Goal: Communication & Community: Answer question/provide support

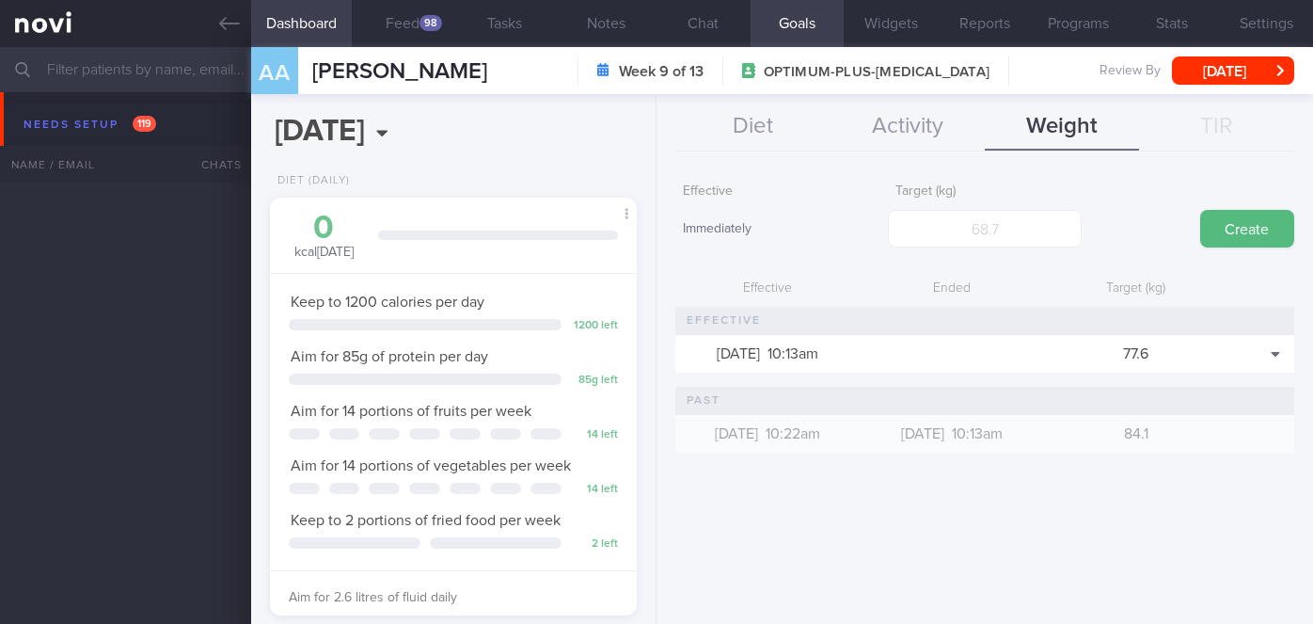
select select "9"
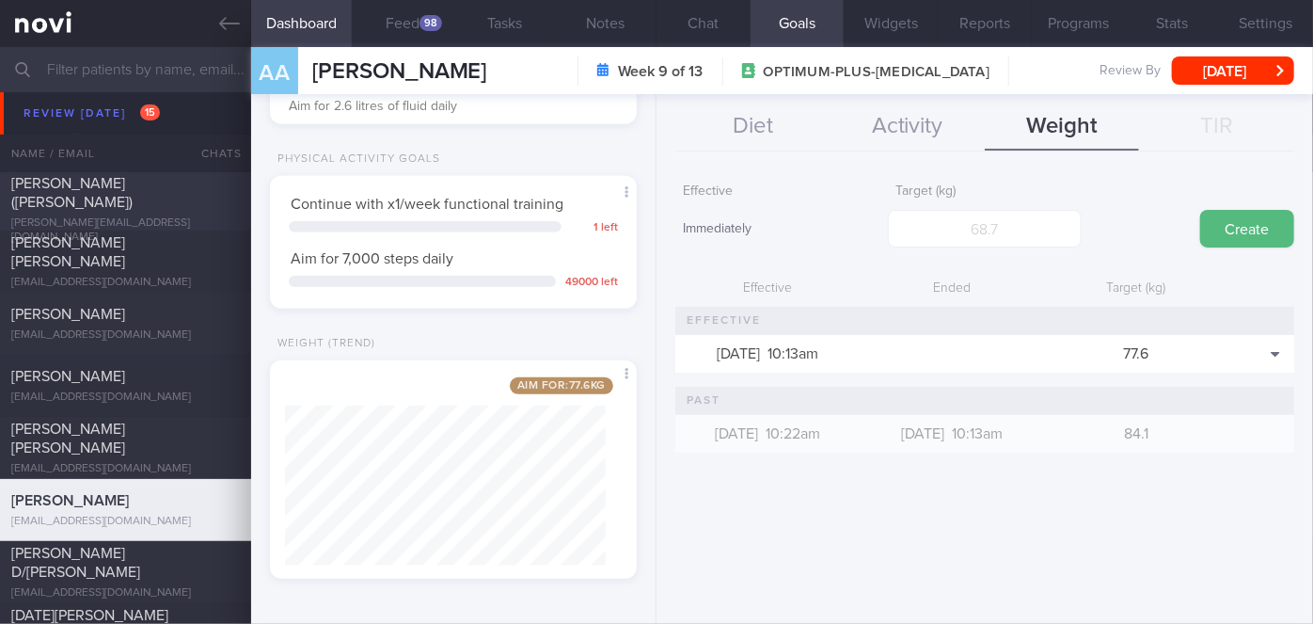
scroll to position [7622, 0]
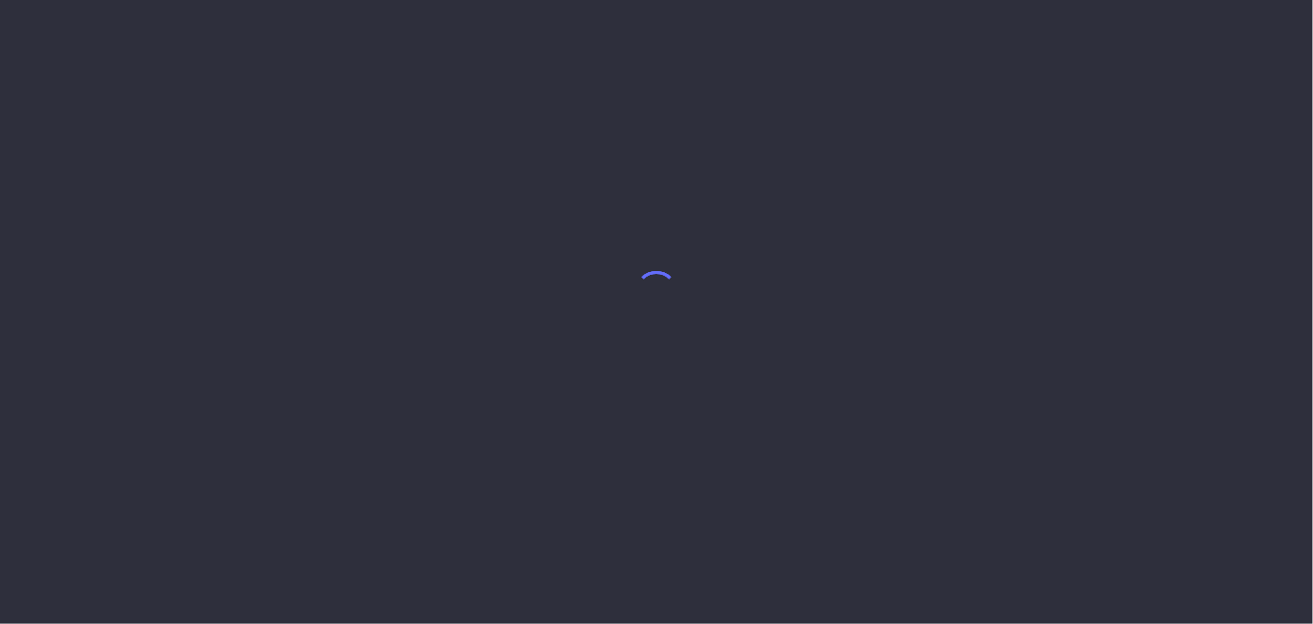
select select "9"
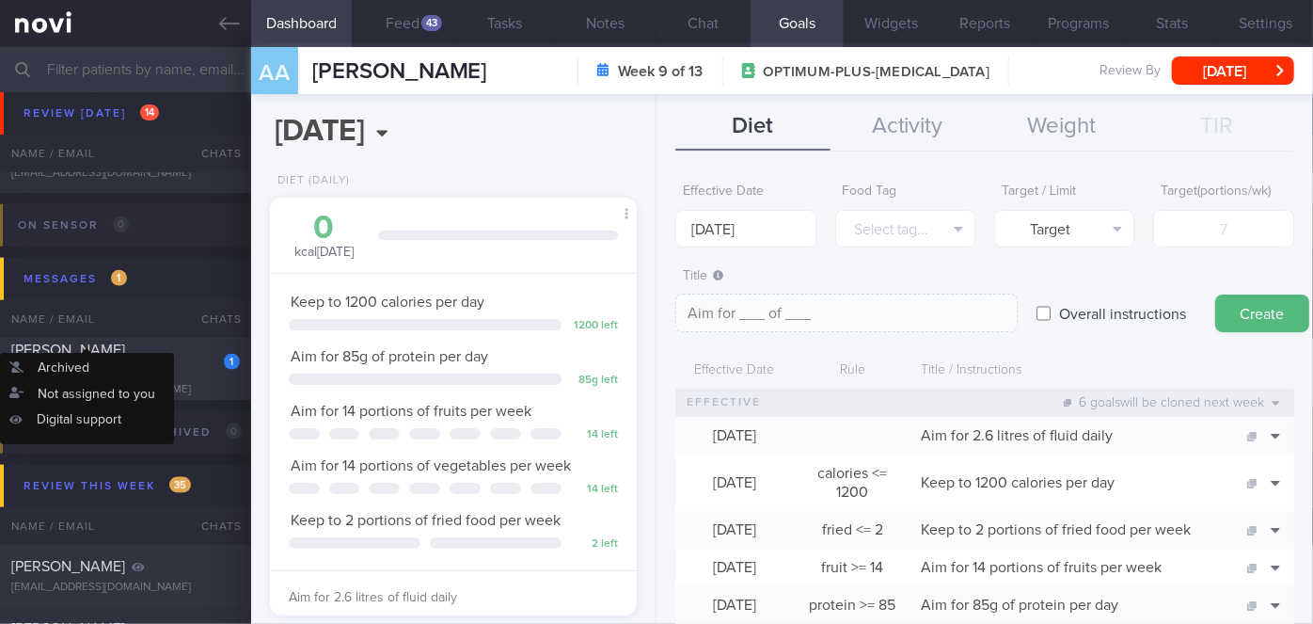
scroll to position [8331, 0]
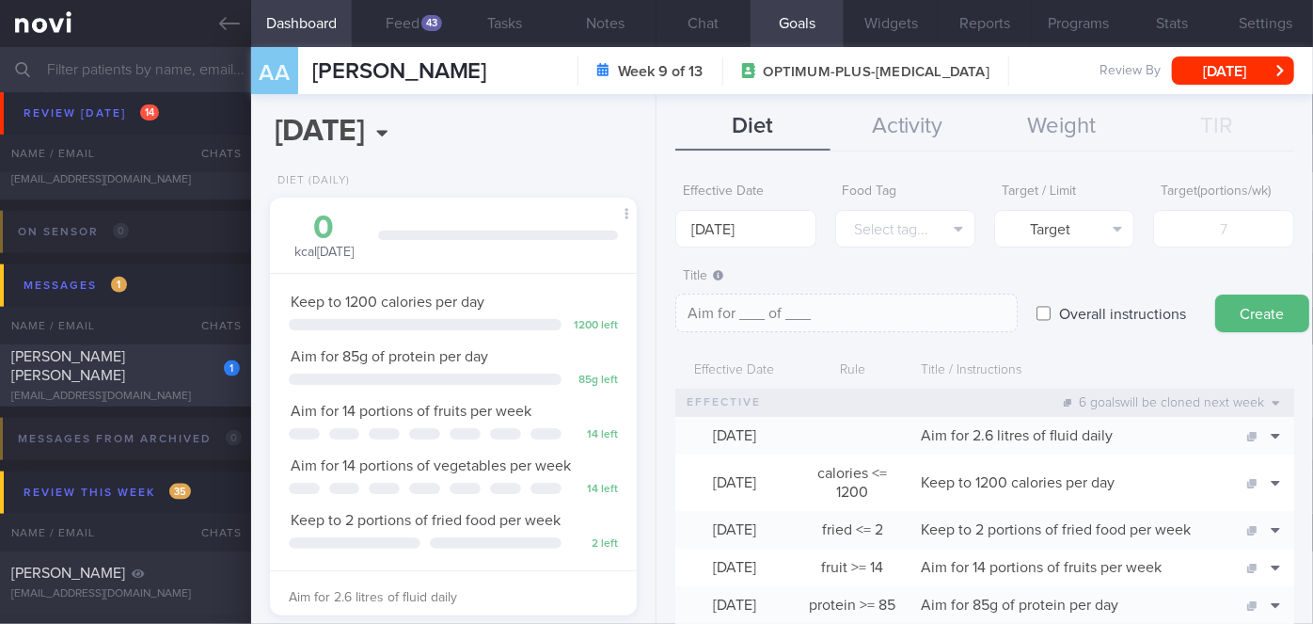
click at [169, 389] on div "[EMAIL_ADDRESS][DOMAIN_NAME]" at bounding box center [125, 396] width 229 height 14
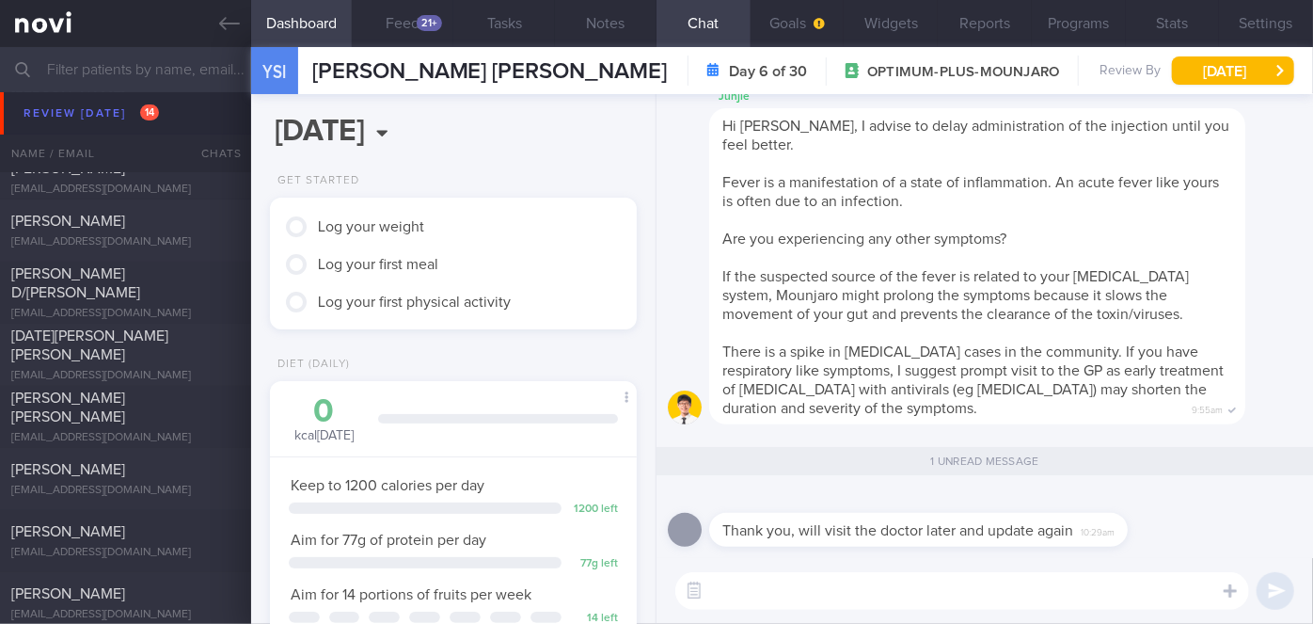
scroll to position [7646, 0]
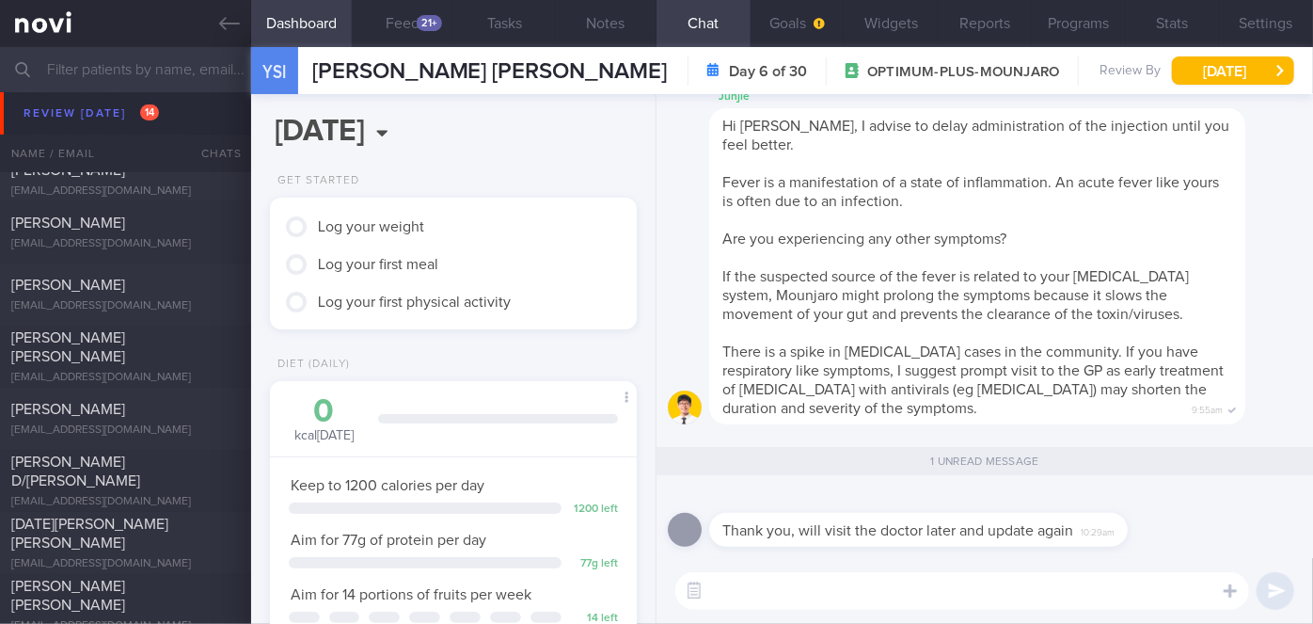
click at [80, 394] on div "[PERSON_NAME] [EMAIL_ADDRESS][DOMAIN_NAME] [DATE] [DATE] OPTIMUM-PLUS-[MEDICAL_…" at bounding box center [656, 418] width 1313 height 62
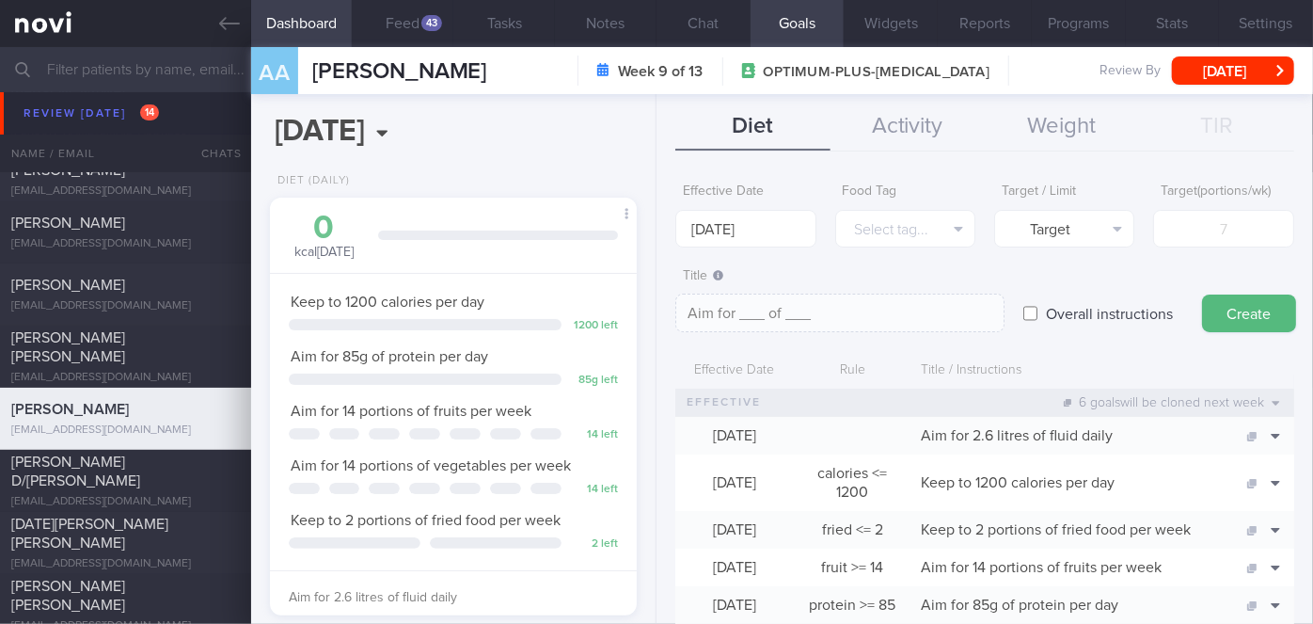
scroll to position [186, 321]
click at [711, 47] on div "AA [PERSON_NAME] Week 9 of 13 OPTIMUM-PLUS-[MEDICAL_DATA] Review By [DATE] Set …" at bounding box center [782, 70] width 1062 height 47
click at [712, 30] on button "Chat" at bounding box center [703, 23] width 94 height 47
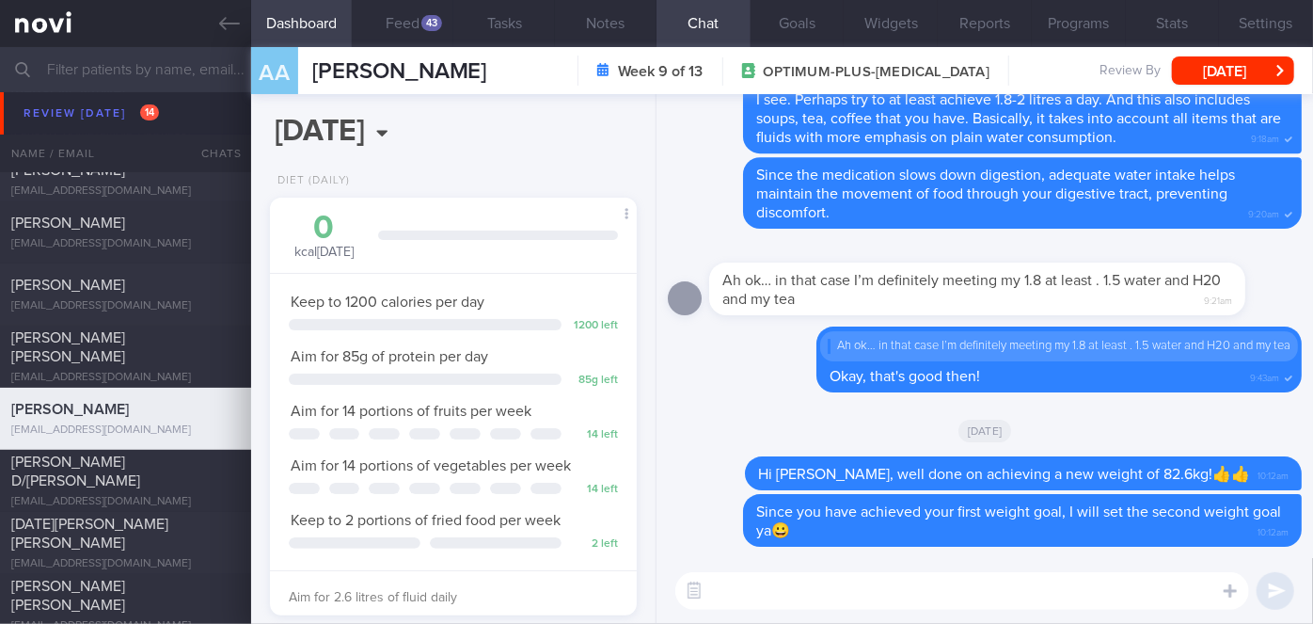
click at [1262, 56] on button "[DATE]" at bounding box center [1233, 70] width 122 height 28
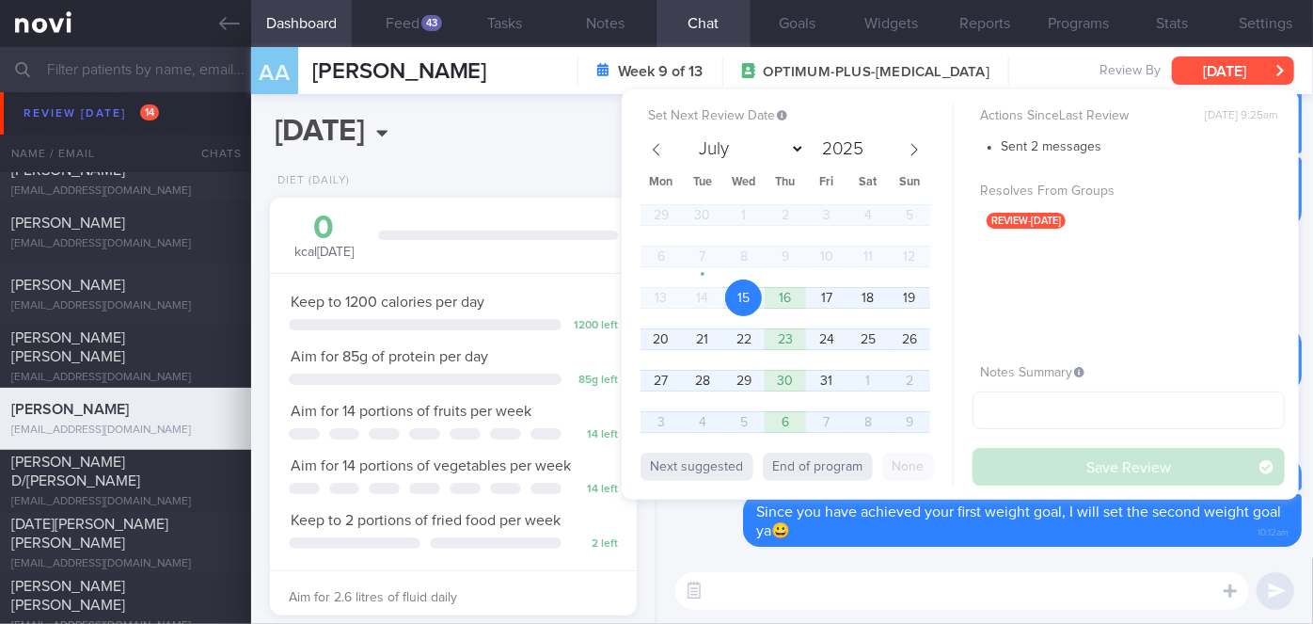
click at [1261, 64] on button "[DATE]" at bounding box center [1233, 70] width 122 height 28
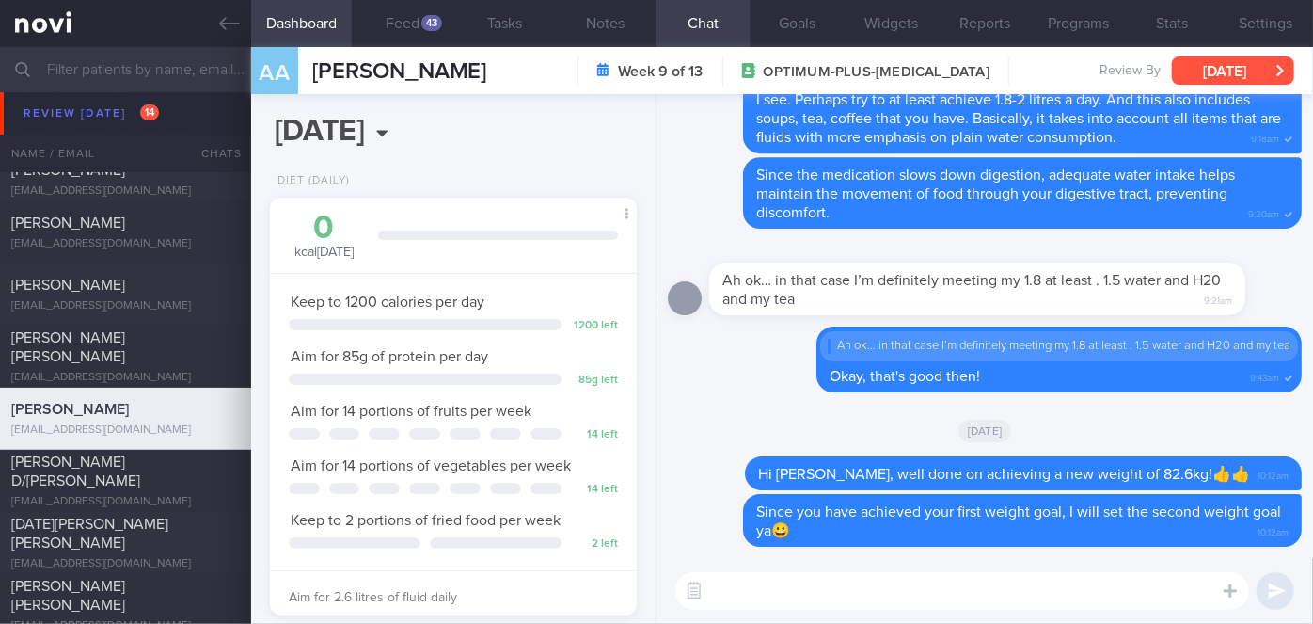
click at [1245, 72] on button "[DATE]" at bounding box center [1233, 70] width 122 height 28
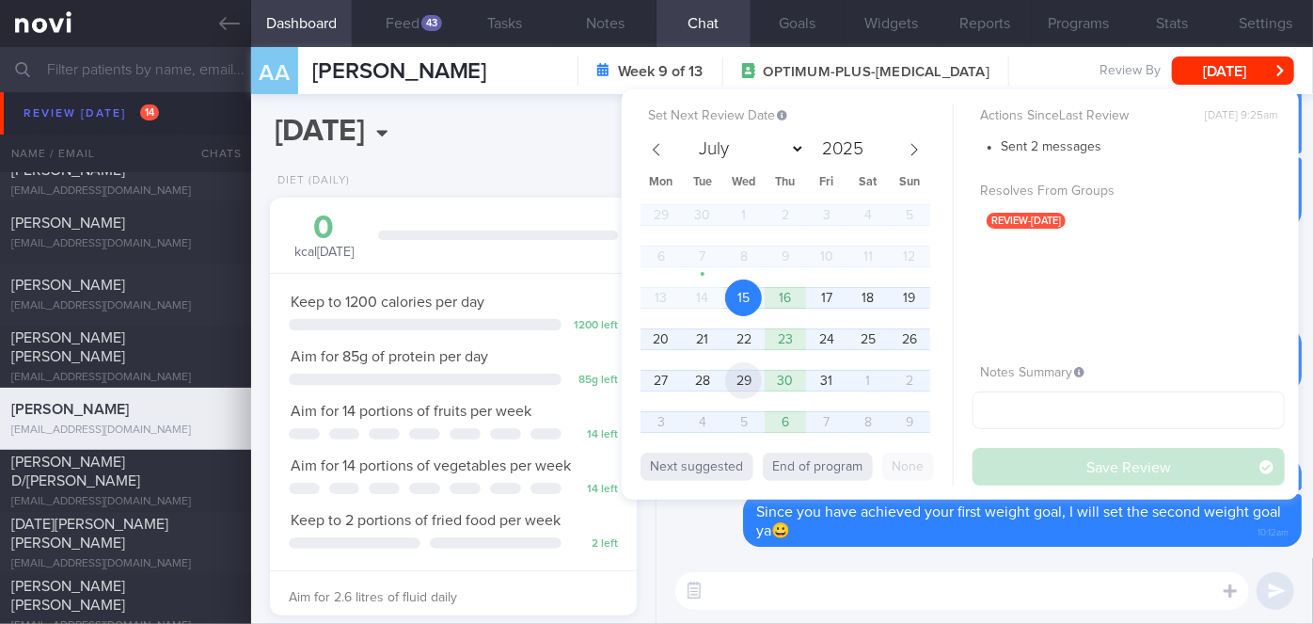
click at [733, 367] on span "29" at bounding box center [743, 380] width 37 height 37
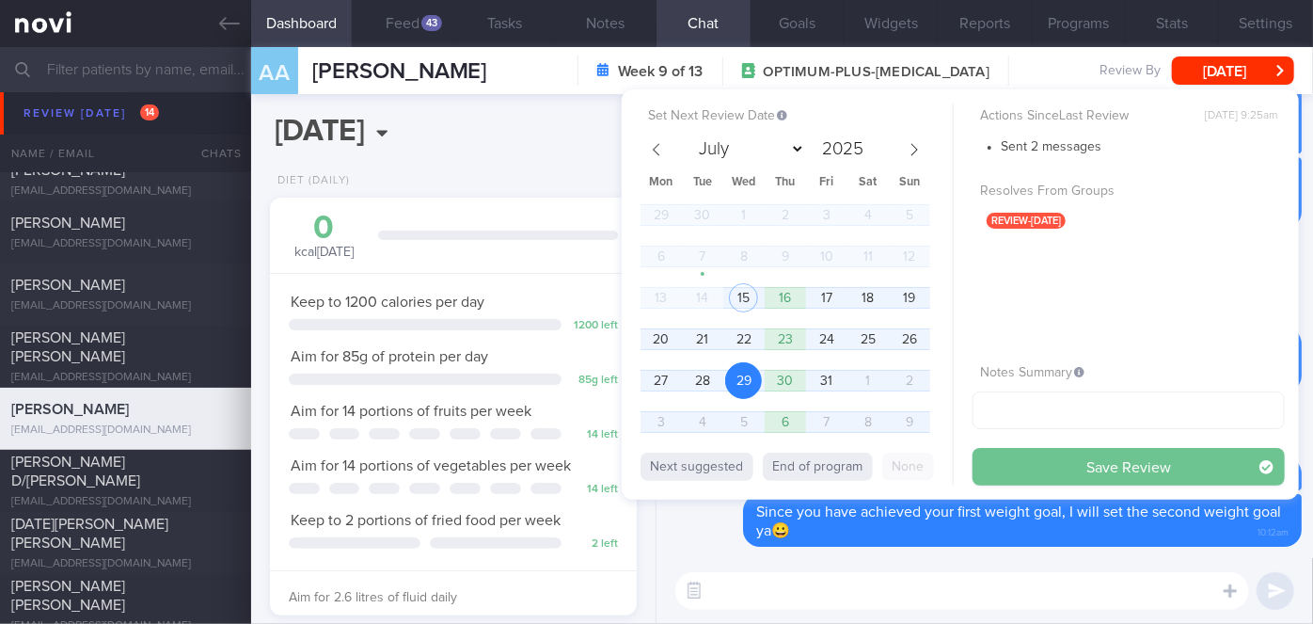
click at [1003, 459] on button "Save Review" at bounding box center [1128, 467] width 312 height 38
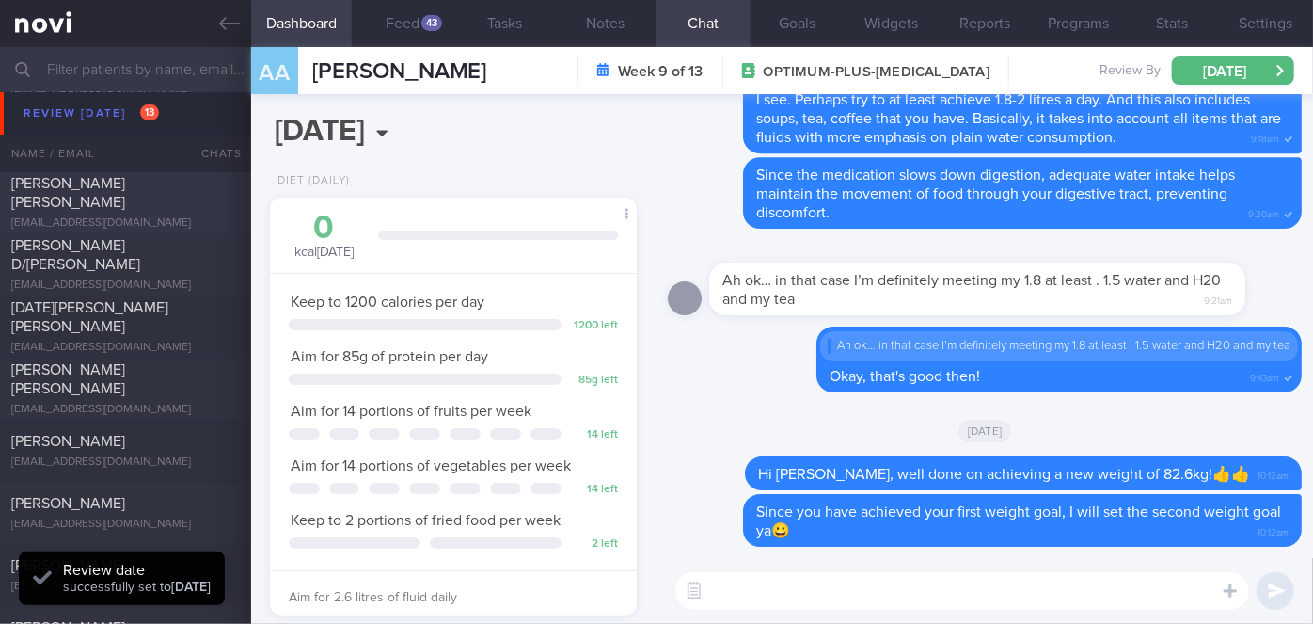
scroll to position [7817, 0]
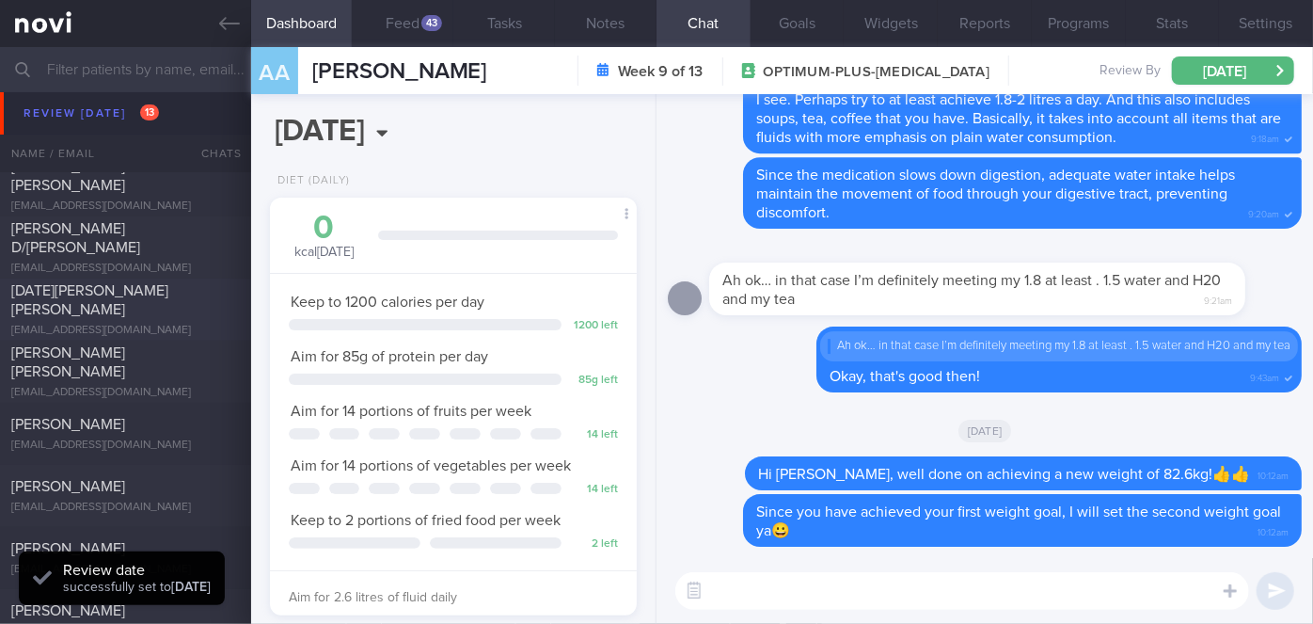
click at [74, 306] on span "[DATE][PERSON_NAME] [PERSON_NAME]" at bounding box center [89, 300] width 157 height 34
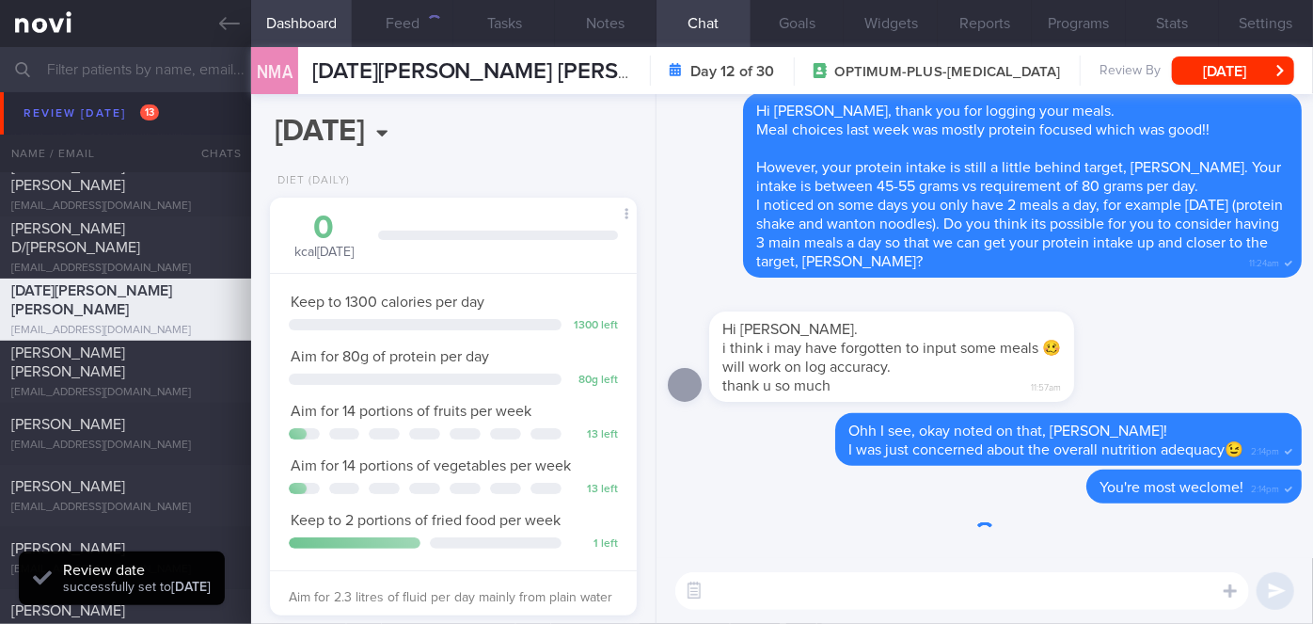
scroll to position [186, 321]
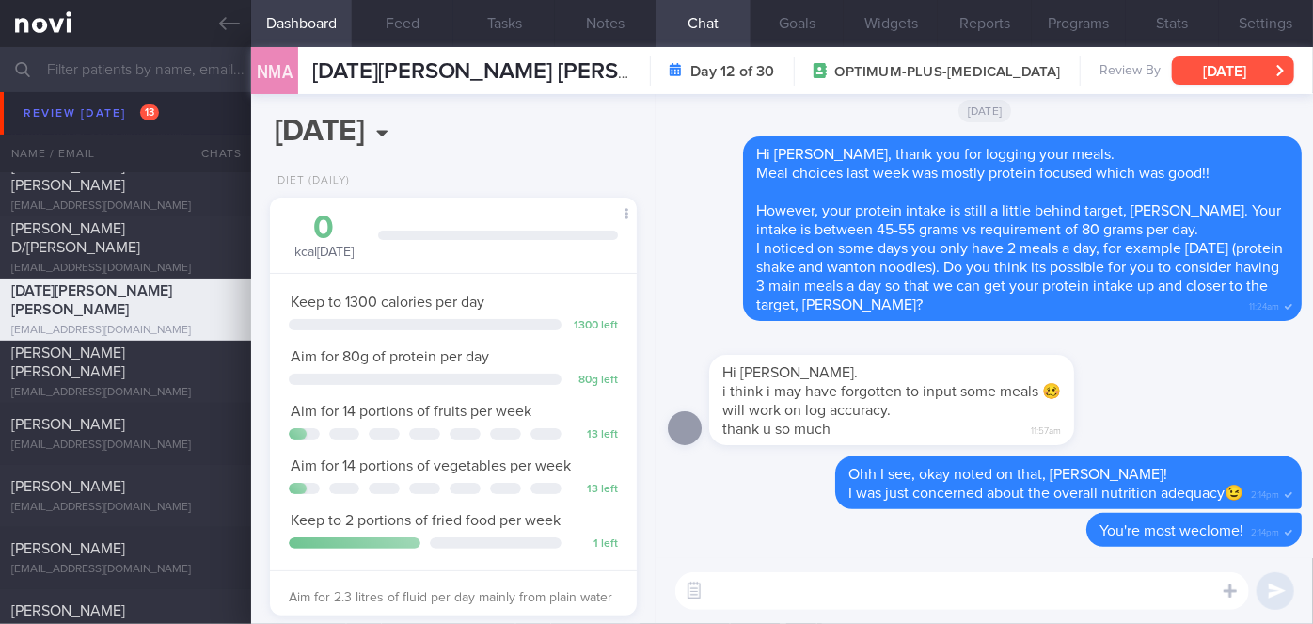
click at [1261, 71] on button "[DATE]" at bounding box center [1233, 70] width 122 height 28
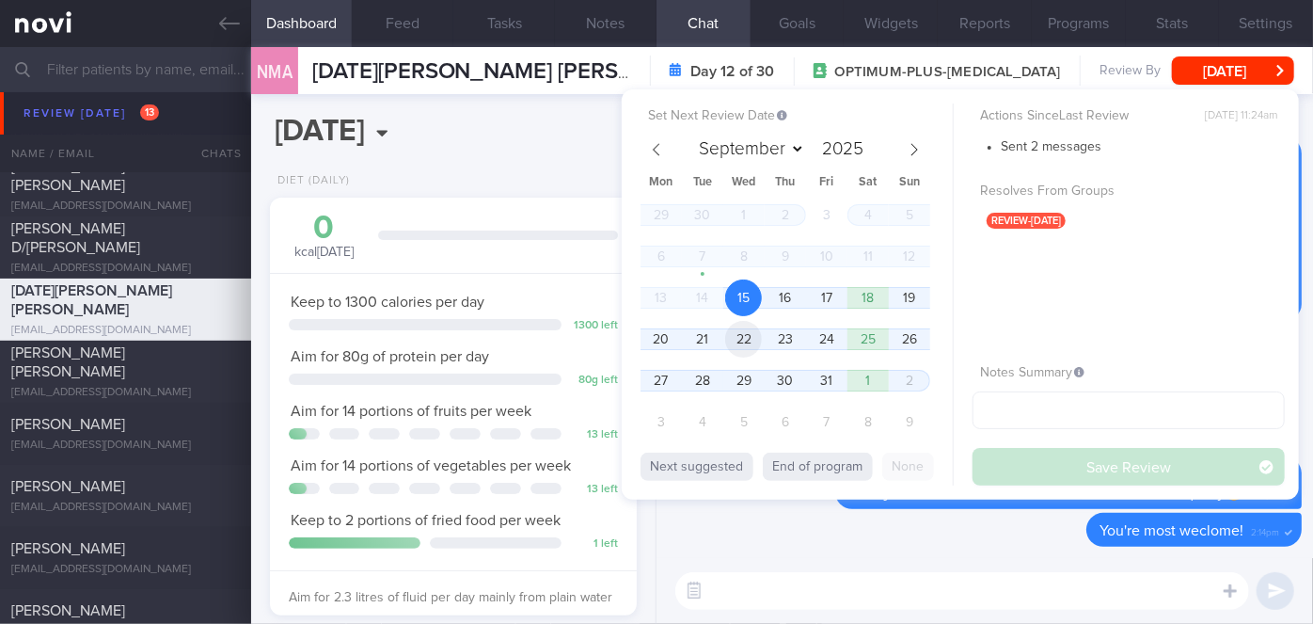
click at [747, 346] on span "22" at bounding box center [743, 339] width 37 height 37
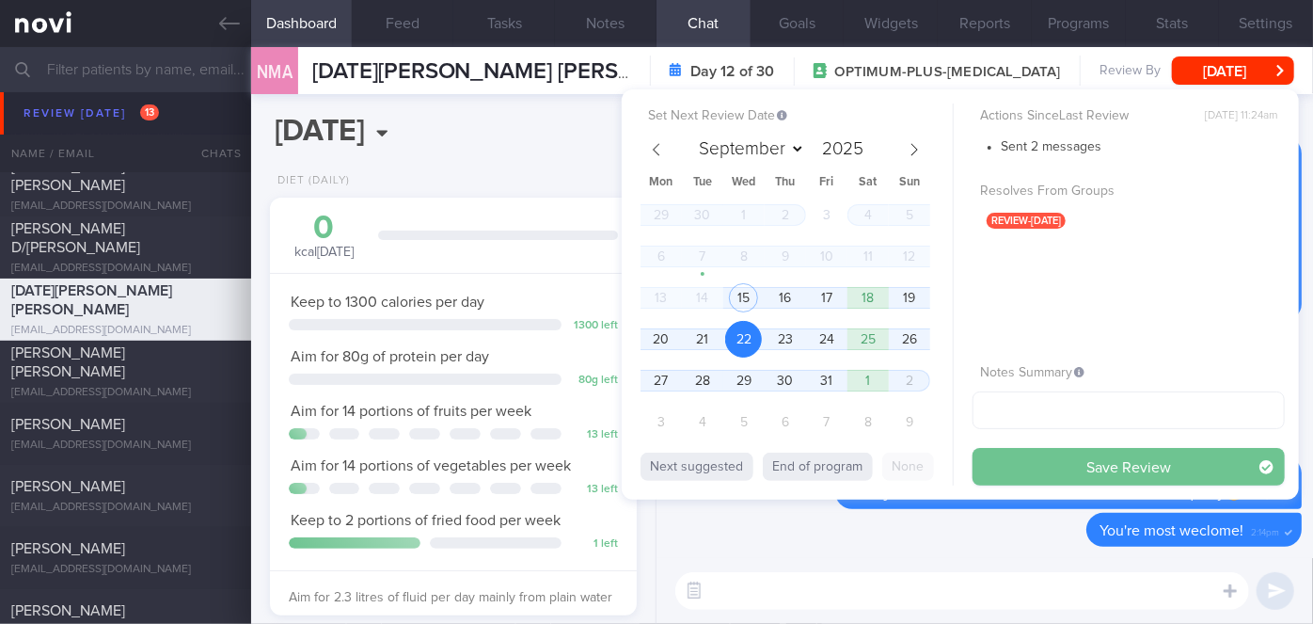
click at [992, 462] on button "Save Review" at bounding box center [1128, 467] width 312 height 38
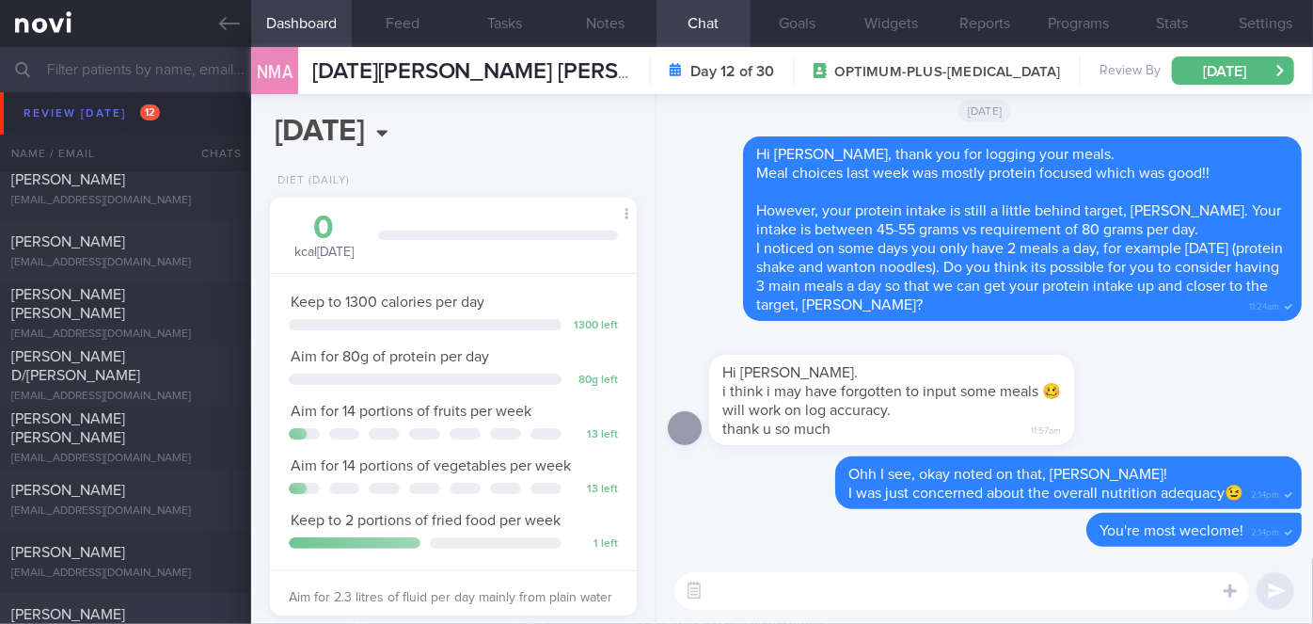
scroll to position [7732, 0]
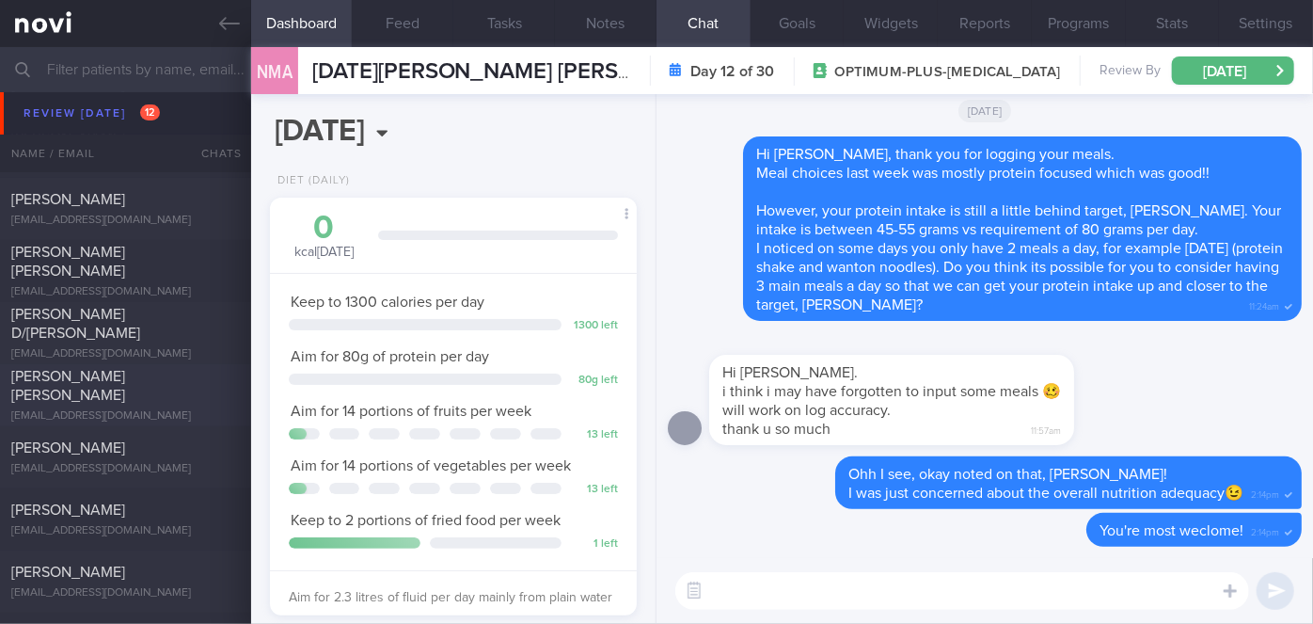
click at [85, 386] on div "[PERSON_NAME] [PERSON_NAME]" at bounding box center [123, 386] width 224 height 38
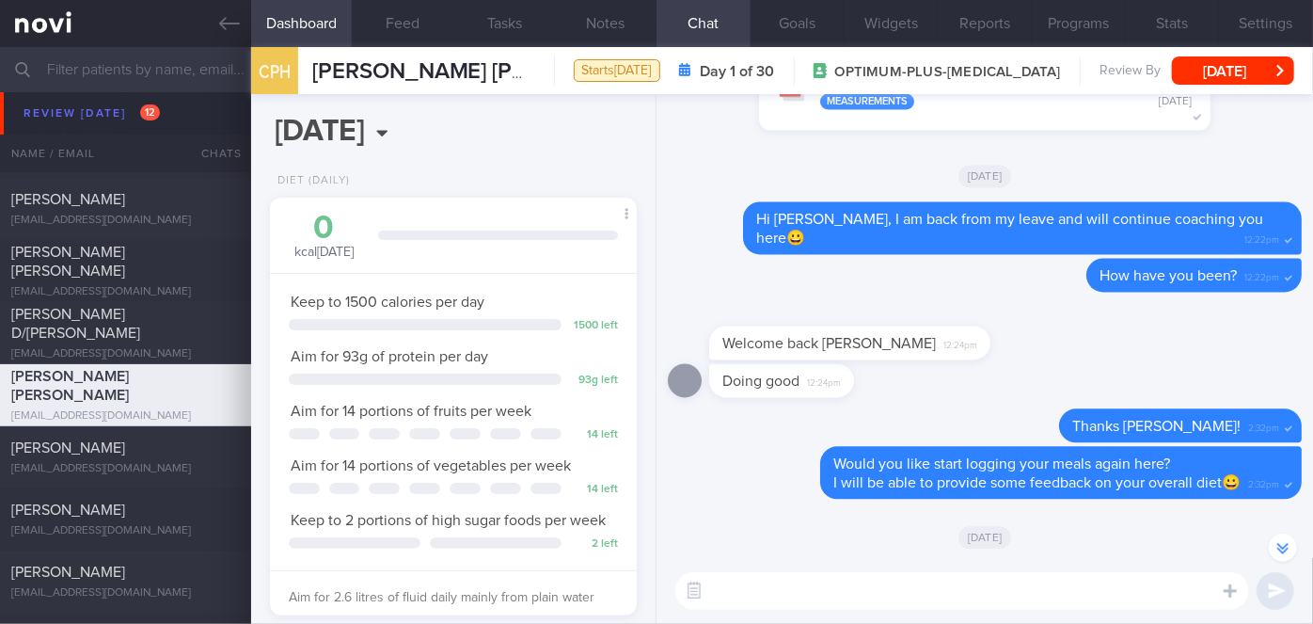
scroll to position [-341, 0]
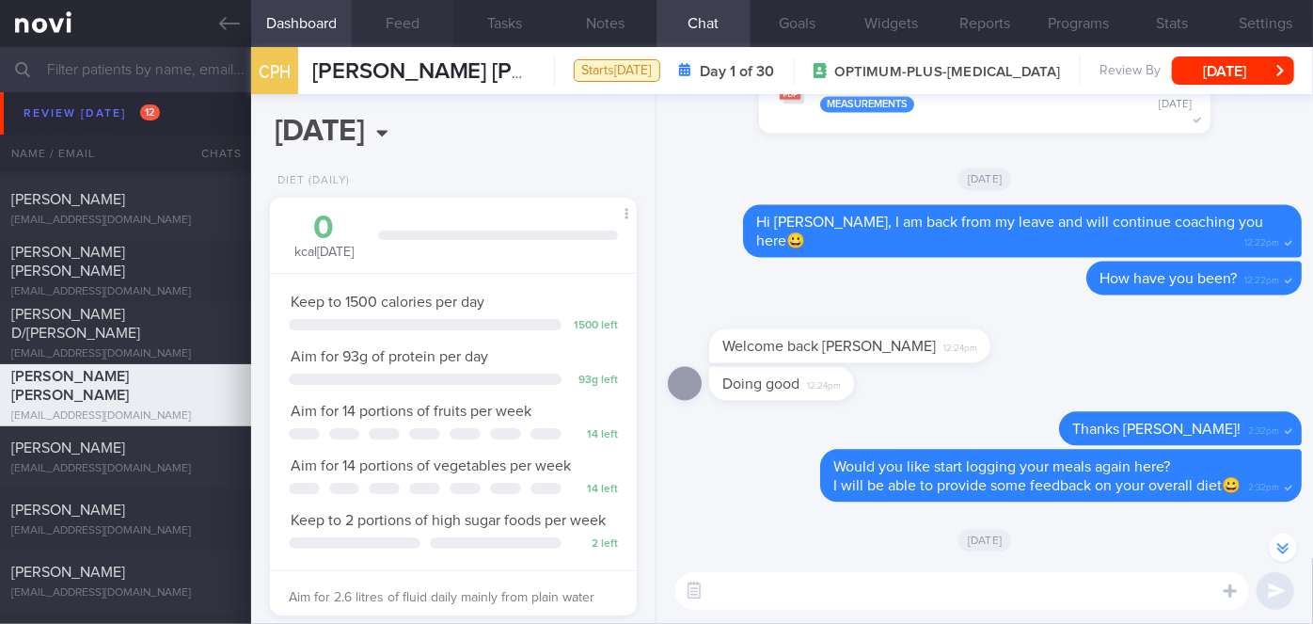
drag, startPoint x: 414, startPoint y: 13, endPoint x: 429, endPoint y: 0, distance: 20.0
click at [414, 13] on button "Feed" at bounding box center [403, 23] width 102 height 47
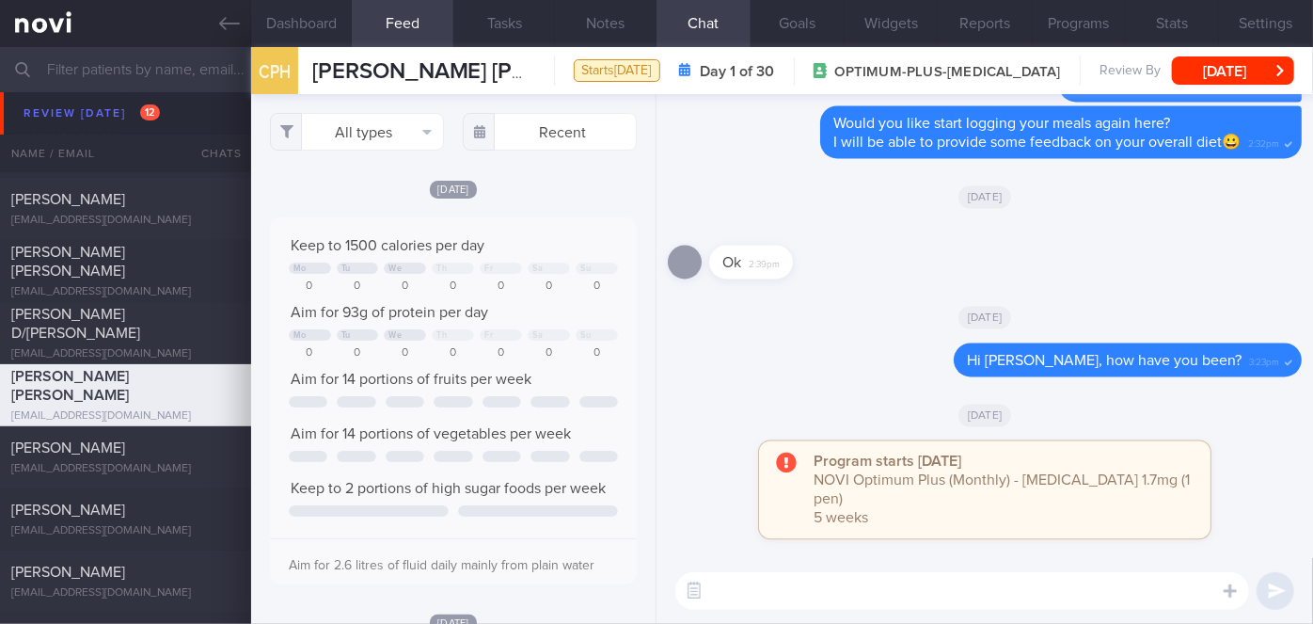
click at [924, 581] on textarea at bounding box center [962, 591] width 574 height 38
type textarea "HI [PERSON_NAME], how have you been keeping with the diet and exercise?🙂"
click at [1264, 593] on button "submit" at bounding box center [1275, 591] width 38 height 38
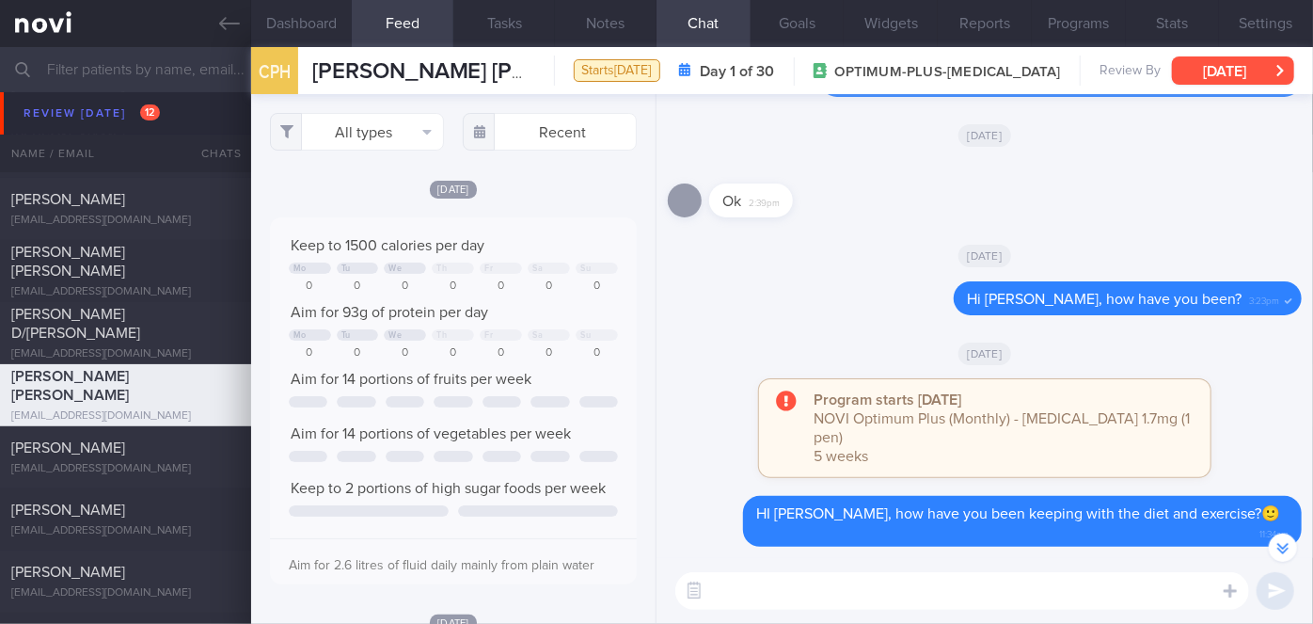
scroll to position [-44, 0]
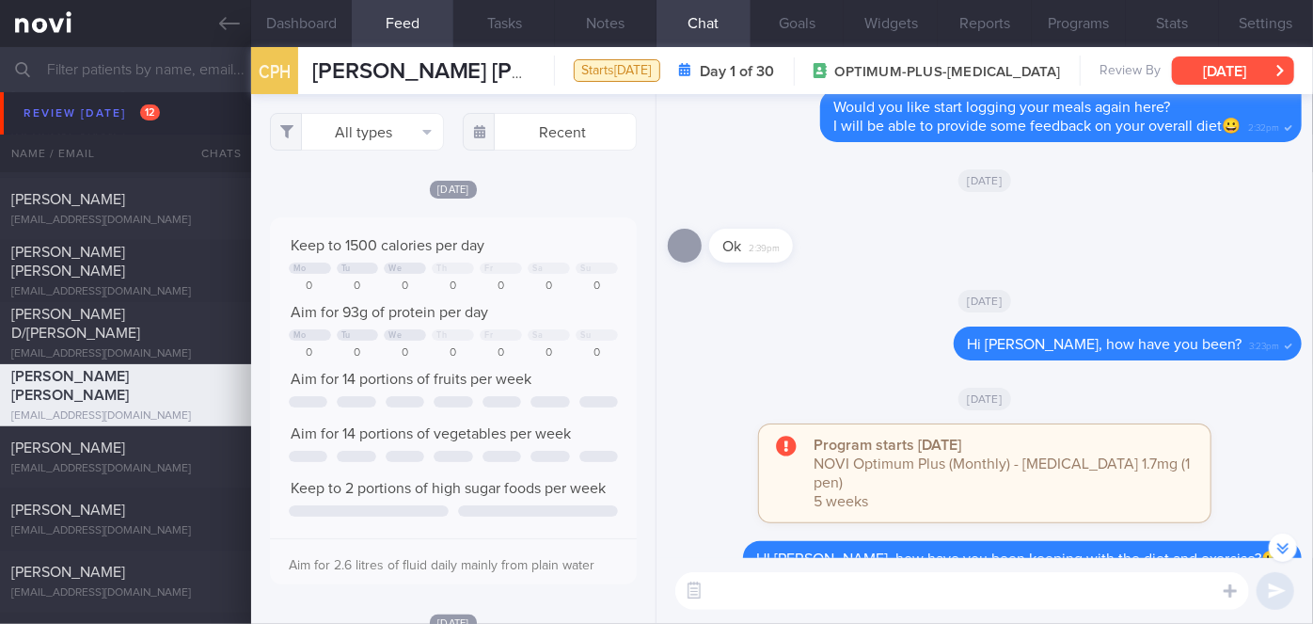
click at [1263, 68] on button "[DATE]" at bounding box center [1233, 70] width 122 height 28
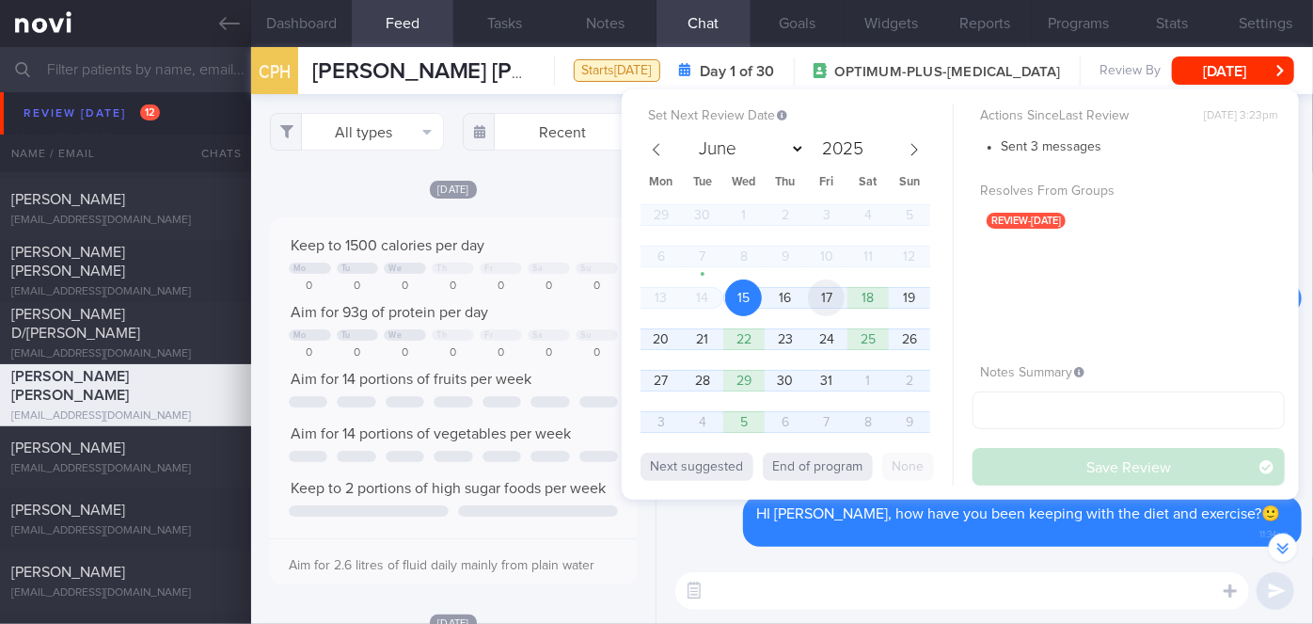
scroll to position [0, 0]
click at [728, 375] on span "29" at bounding box center [743, 380] width 37 height 37
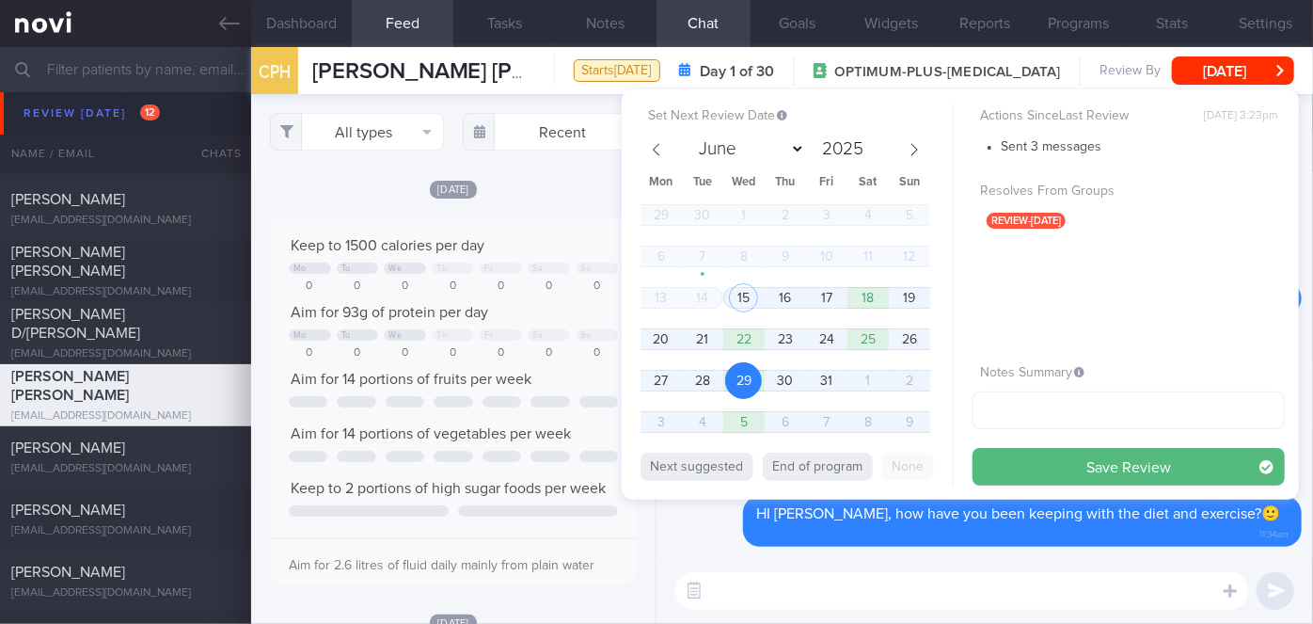
click at [1076, 471] on button "Save Review" at bounding box center [1128, 467] width 312 height 38
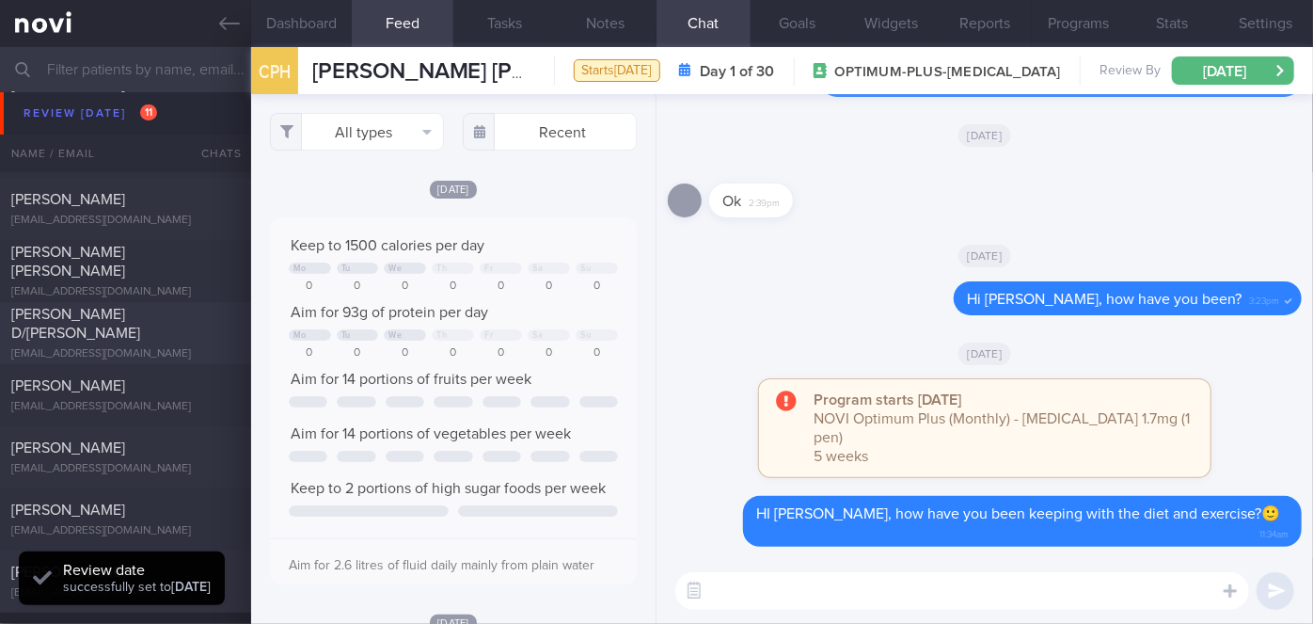
click at [158, 308] on div "[PERSON_NAME] D/[PERSON_NAME]" at bounding box center [123, 324] width 224 height 38
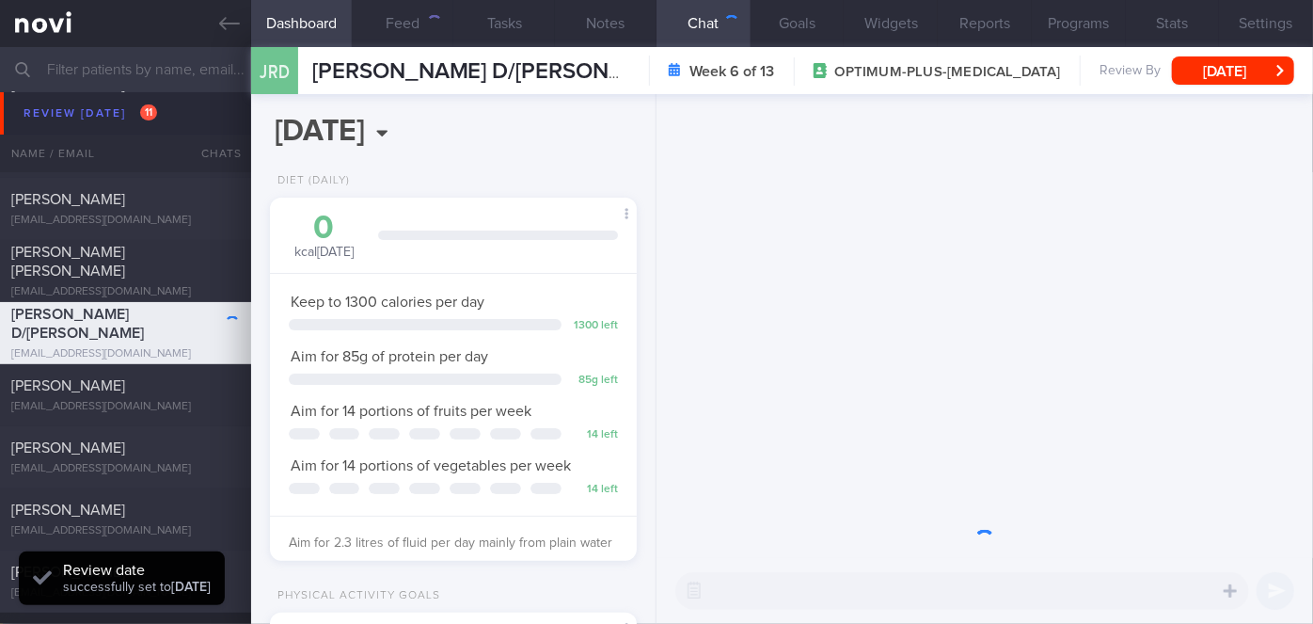
scroll to position [186, 321]
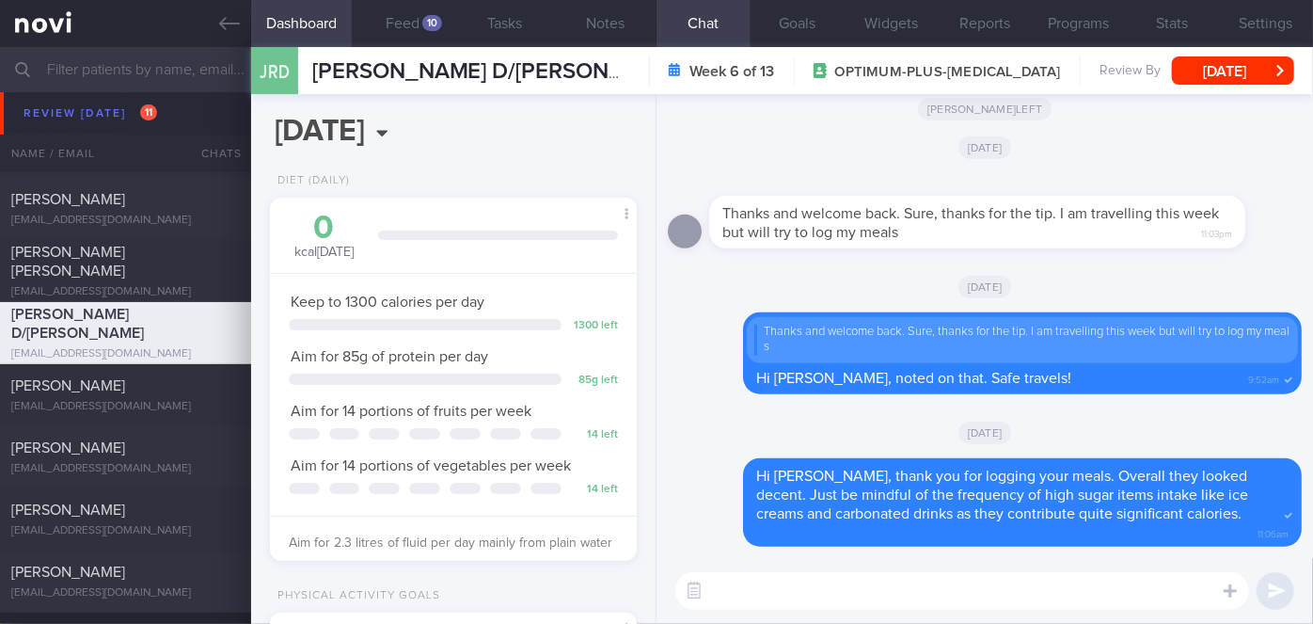
click at [807, 446] on div "[DATE]" at bounding box center [985, 431] width 634 height 53
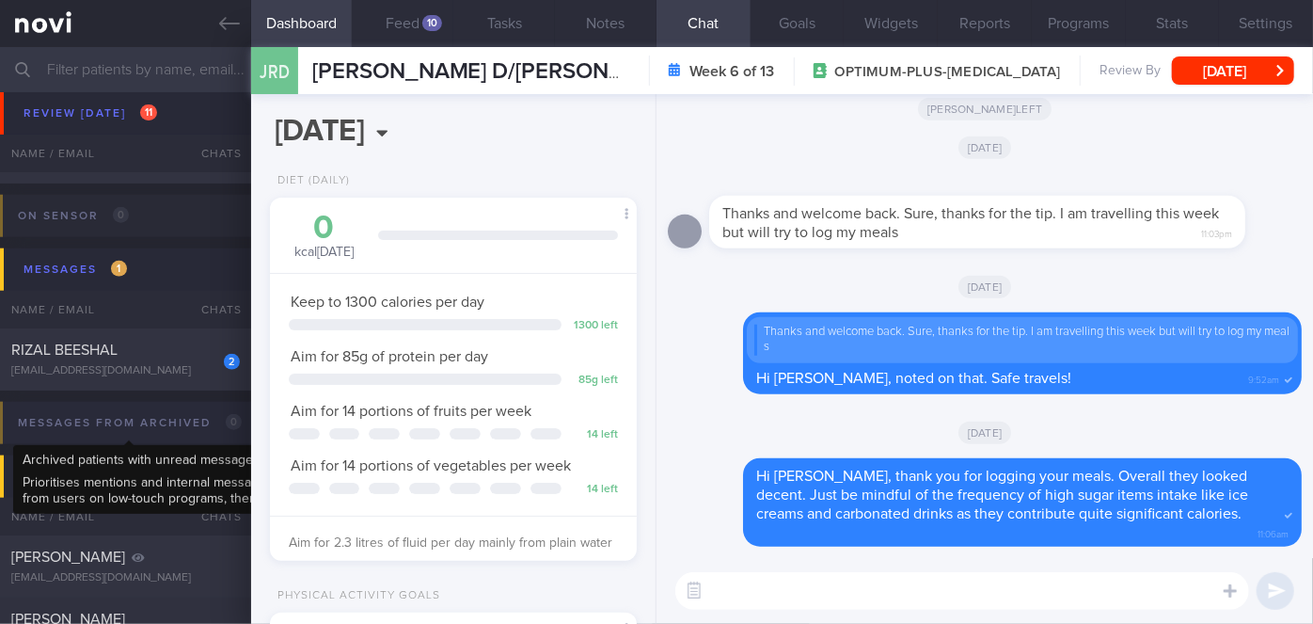
scroll to position [8160, 0]
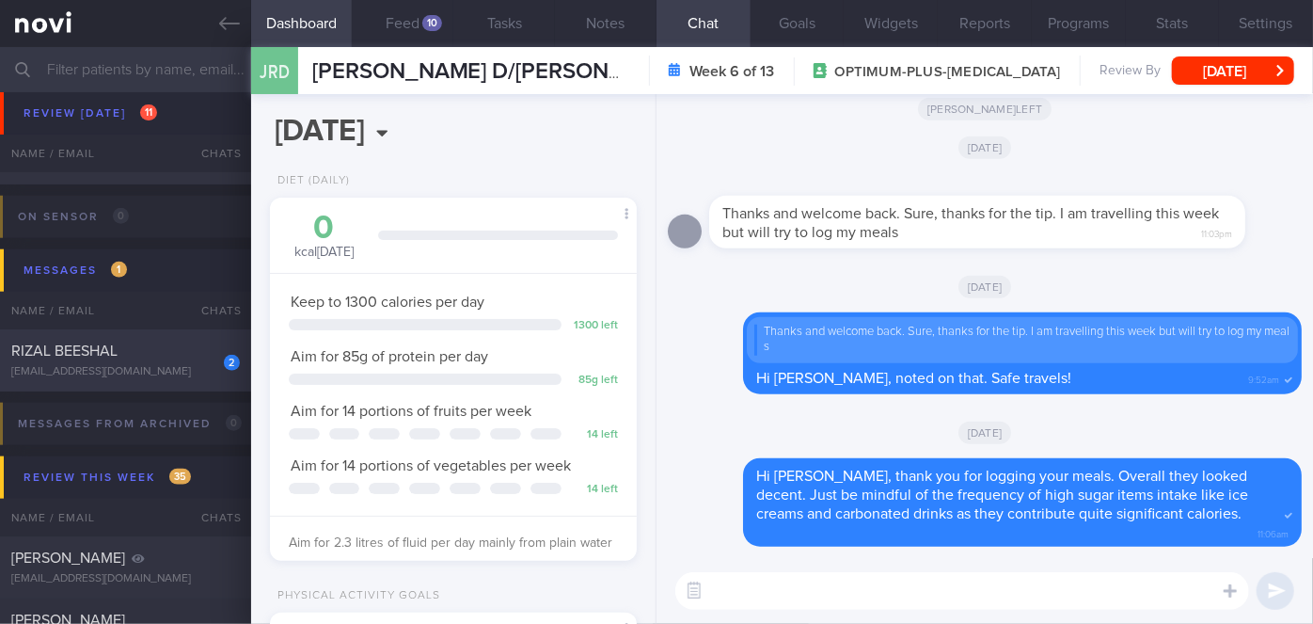
click at [202, 354] on div "2" at bounding box center [218, 355] width 41 height 29
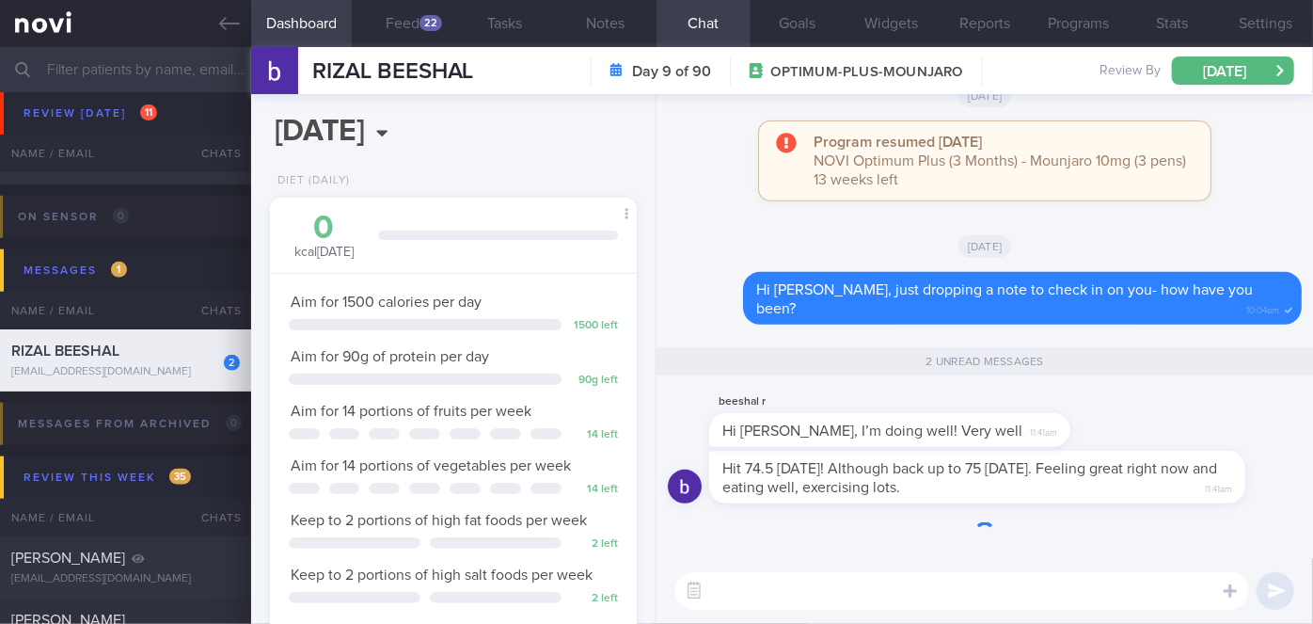
scroll to position [186, 321]
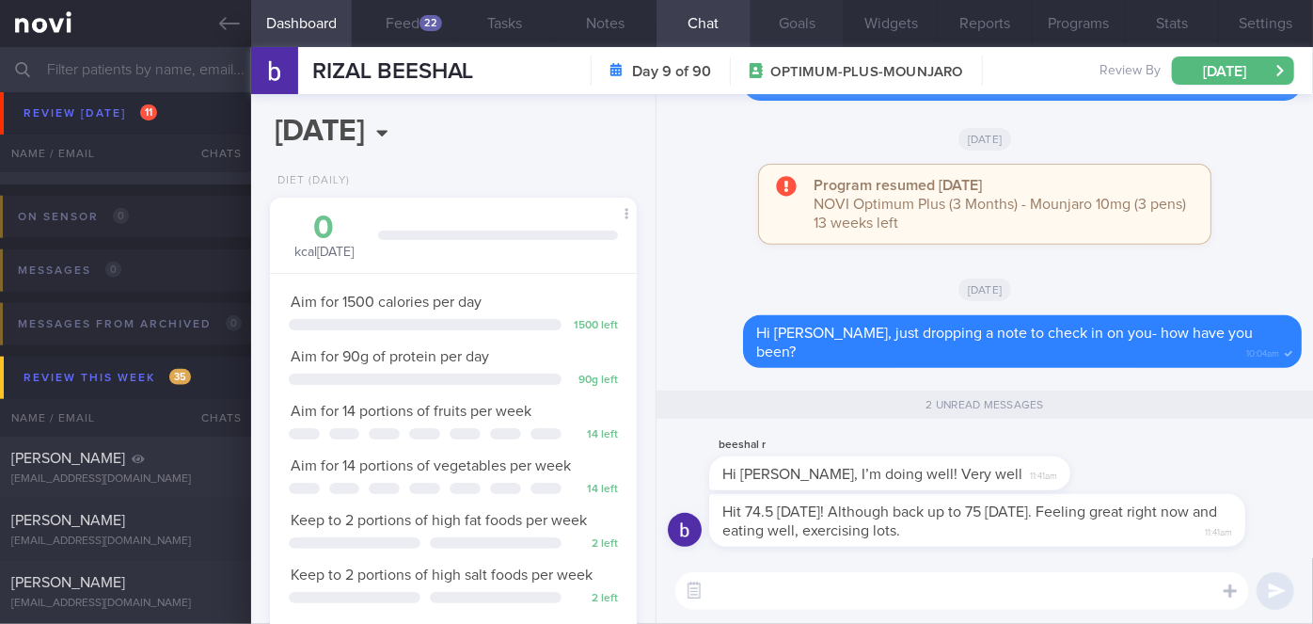
click at [782, 19] on button "Goals" at bounding box center [798, 23] width 94 height 47
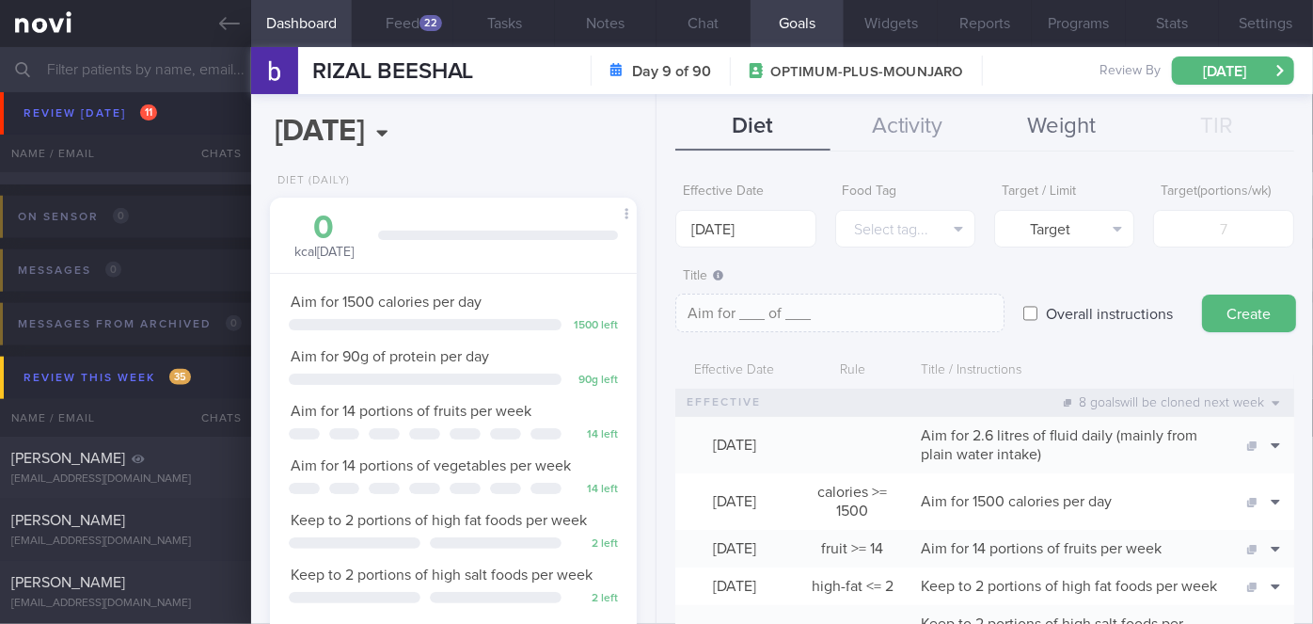
click at [1055, 126] on button "Weight" at bounding box center [1062, 126] width 154 height 47
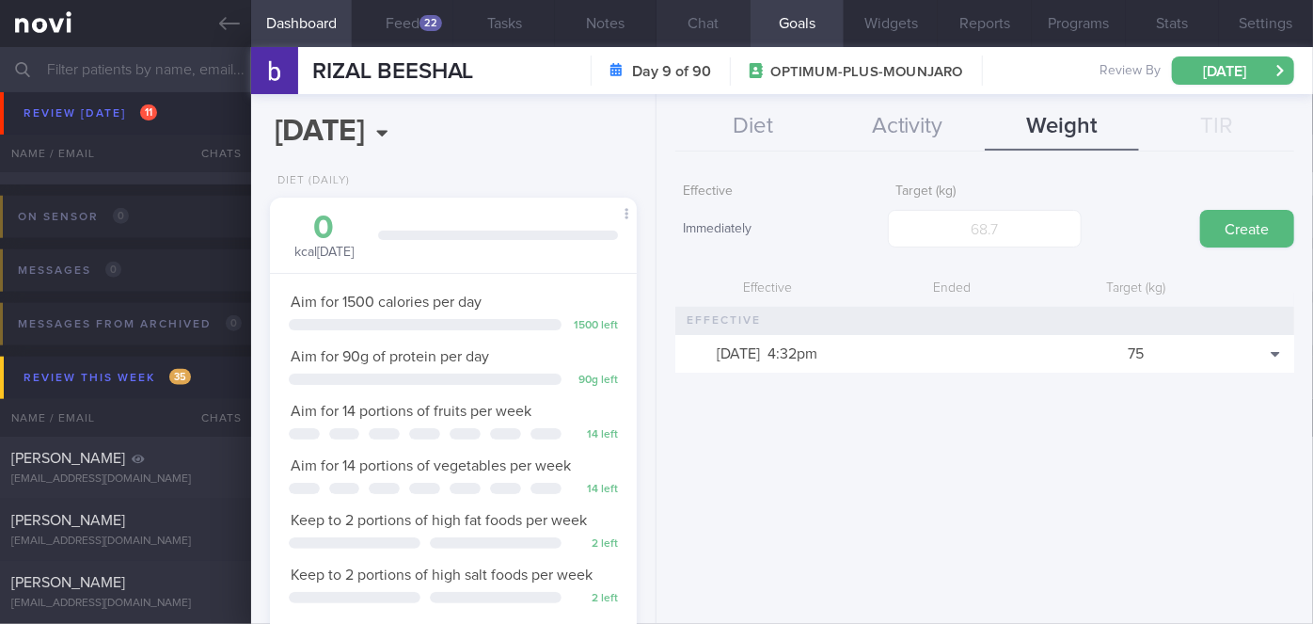
click at [689, 18] on button "Chat" at bounding box center [703, 23] width 94 height 47
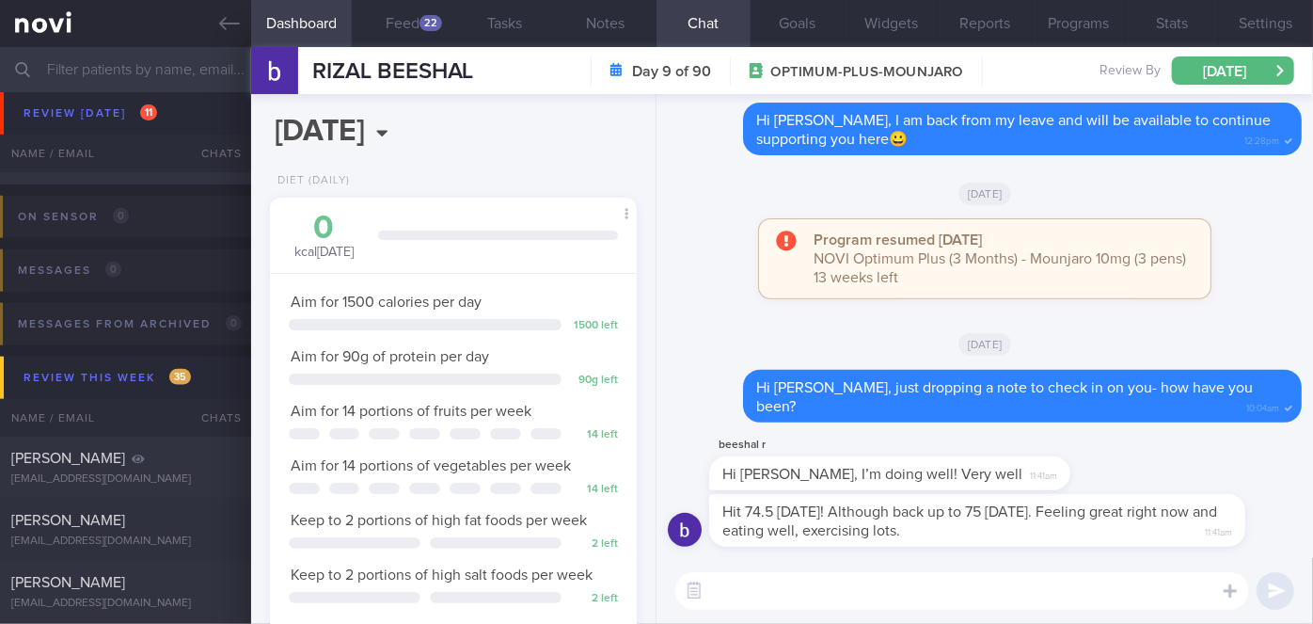
click at [847, 589] on textarea at bounding box center [962, 591] width 574 height 38
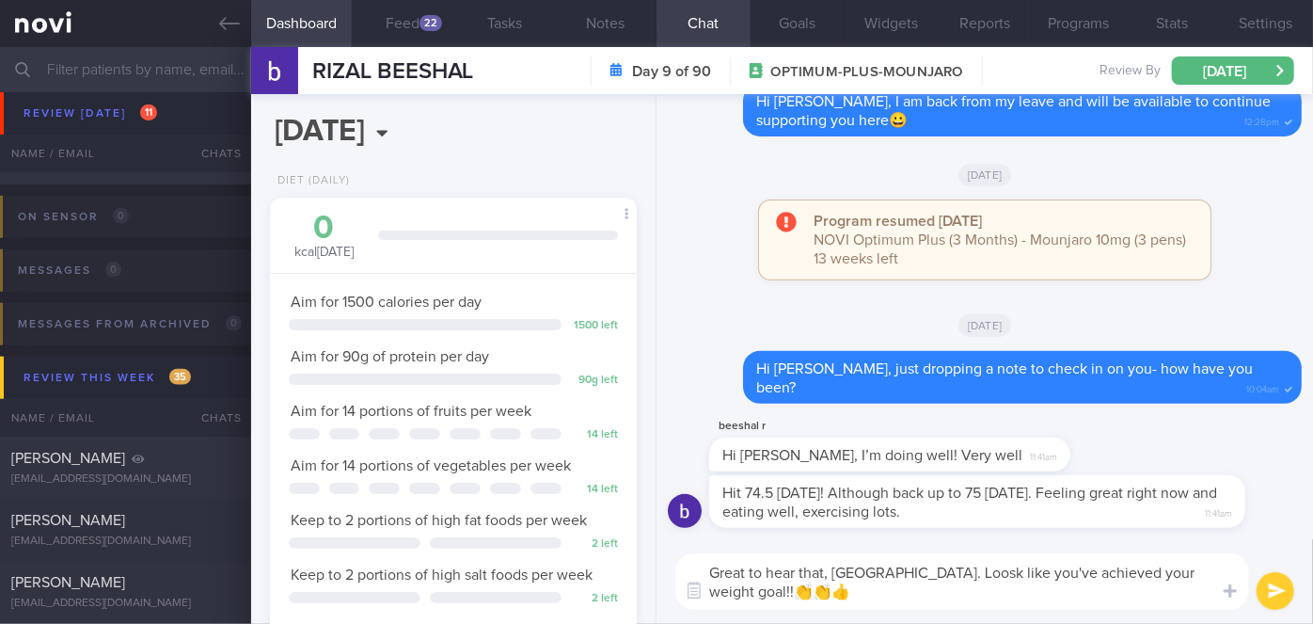
click at [907, 577] on textarea "Great to hear that, [GEOGRAPHIC_DATA]. Loosk like you've achieved your weight g…" at bounding box center [962, 581] width 574 height 56
click at [1087, 567] on textarea "Great to hear that, [GEOGRAPHIC_DATA]. Looks like you've achieved your weight g…" at bounding box center [962, 581] width 574 height 56
click at [993, 600] on textarea "Great to hear that, [GEOGRAPHIC_DATA]. Looks like you've achieved your initial …" at bounding box center [962, 581] width 574 height 56
type textarea "Great to hear that, [GEOGRAPHIC_DATA]. Looks like you've achieved your initial …"
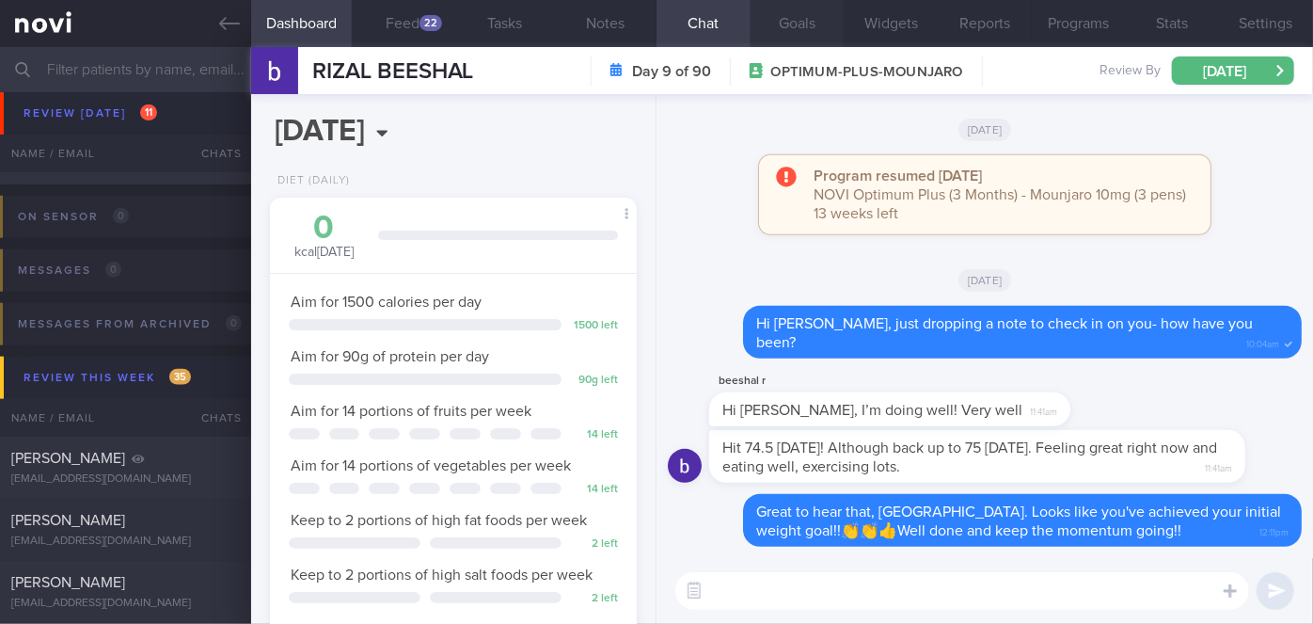
click at [780, 25] on button "Goals" at bounding box center [798, 23] width 94 height 47
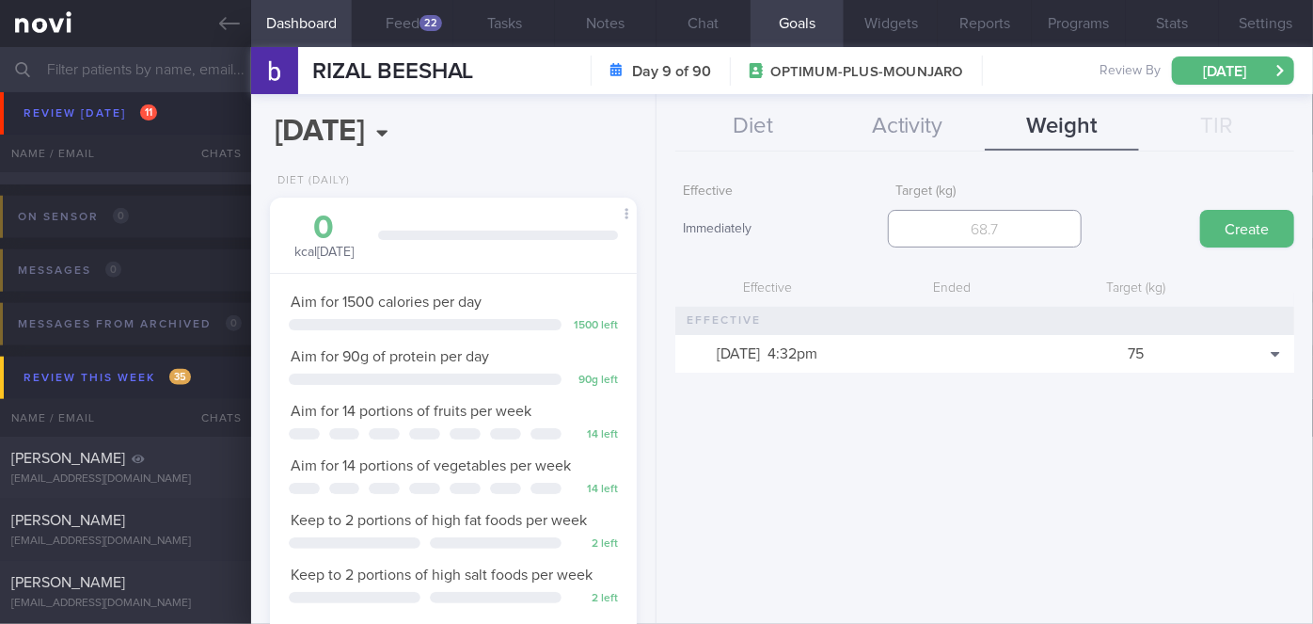
click at [961, 226] on input "number" at bounding box center [985, 229] width 194 height 38
type input "73"
click at [1249, 228] on button "Create" at bounding box center [1247, 229] width 94 height 38
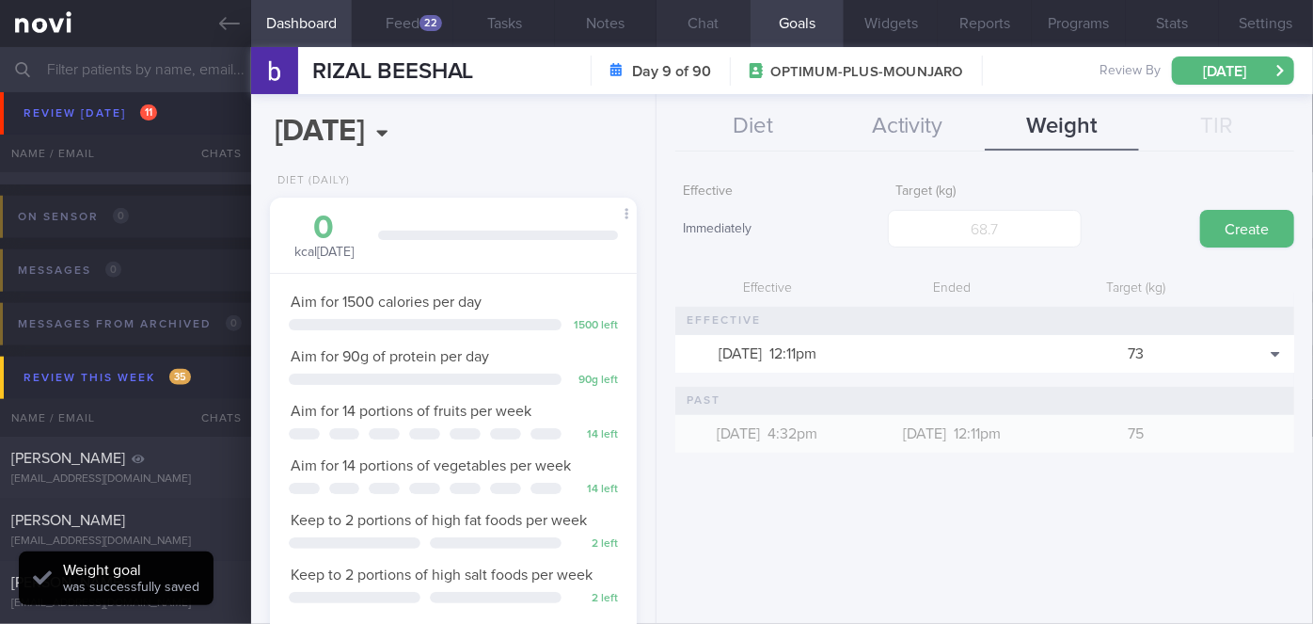
click at [709, 18] on button "Chat" at bounding box center [703, 23] width 94 height 47
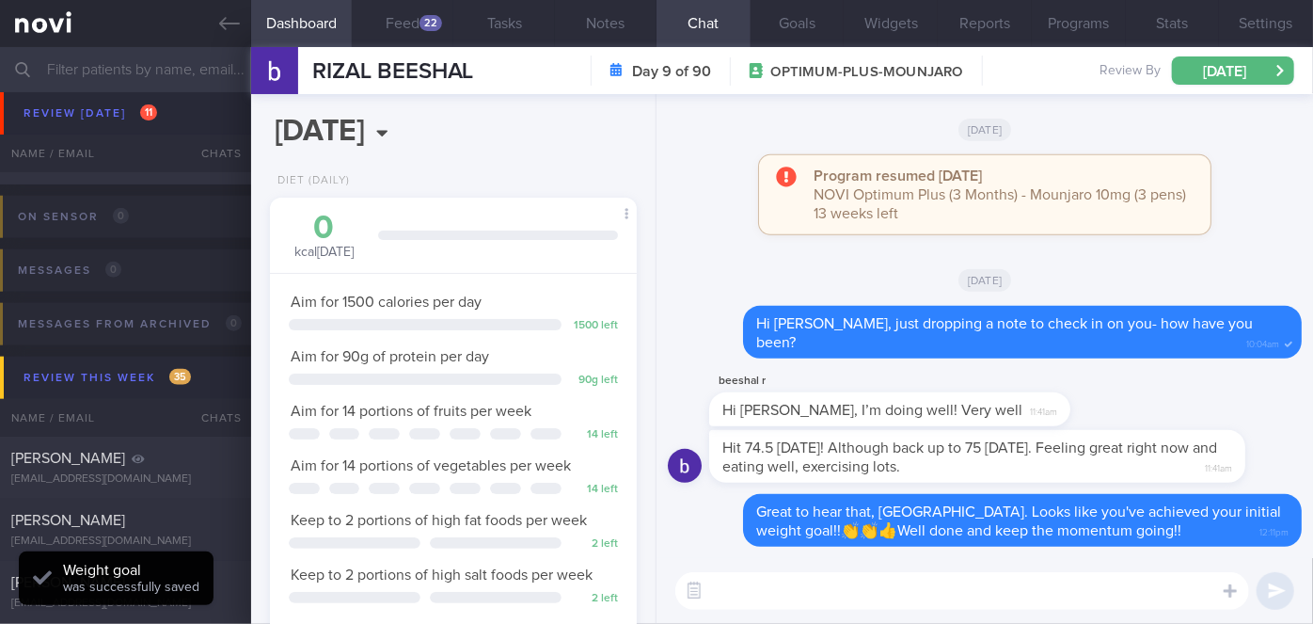
click at [950, 587] on textarea at bounding box center [962, 591] width 574 height 38
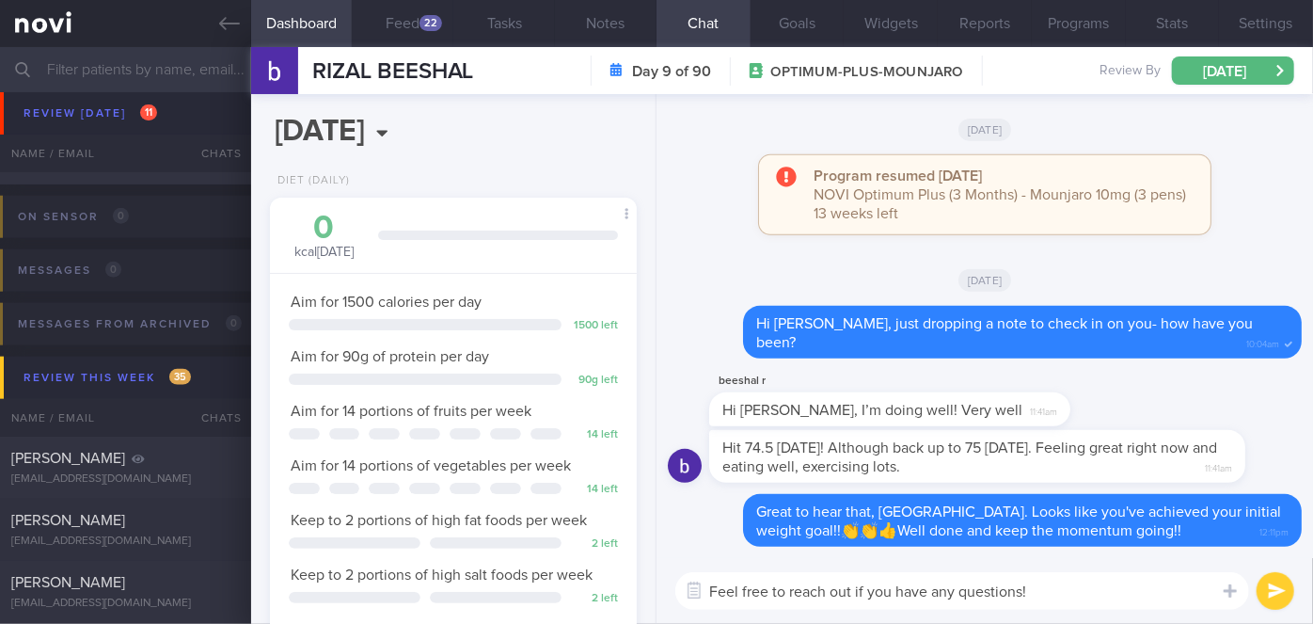
type textarea "Feel free to reach out if you have any questions!"
click at [1285, 590] on button "submit" at bounding box center [1275, 591] width 38 height 38
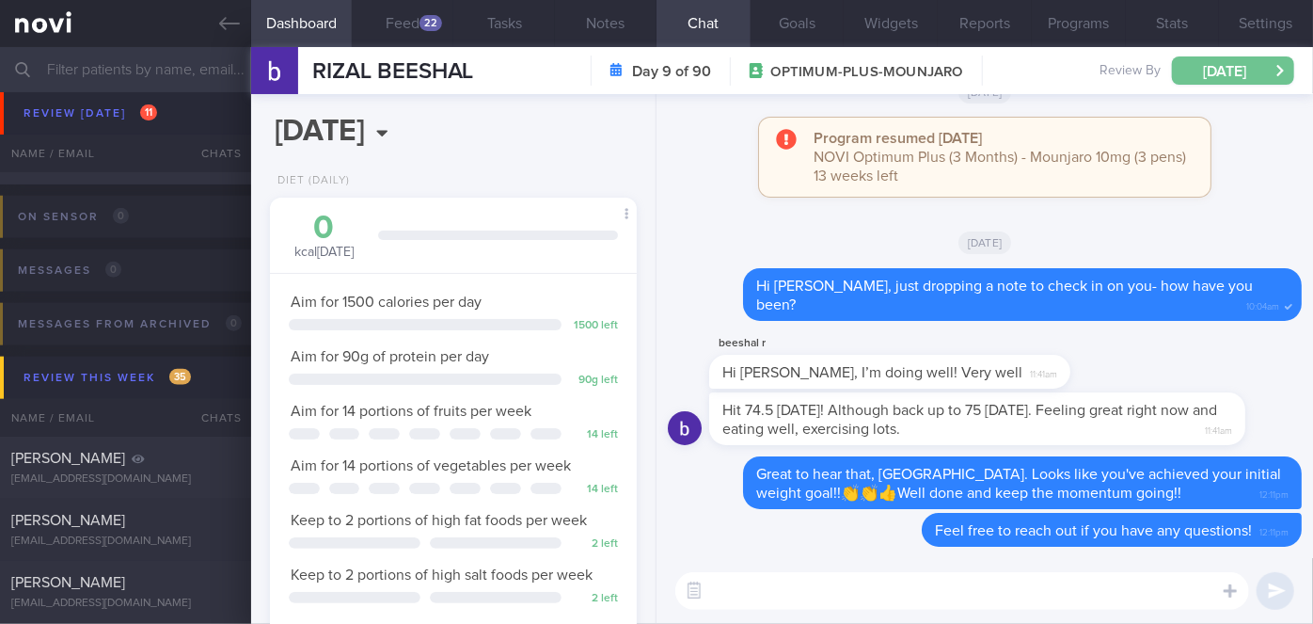
click at [1228, 66] on button "[DATE]" at bounding box center [1233, 70] width 122 height 28
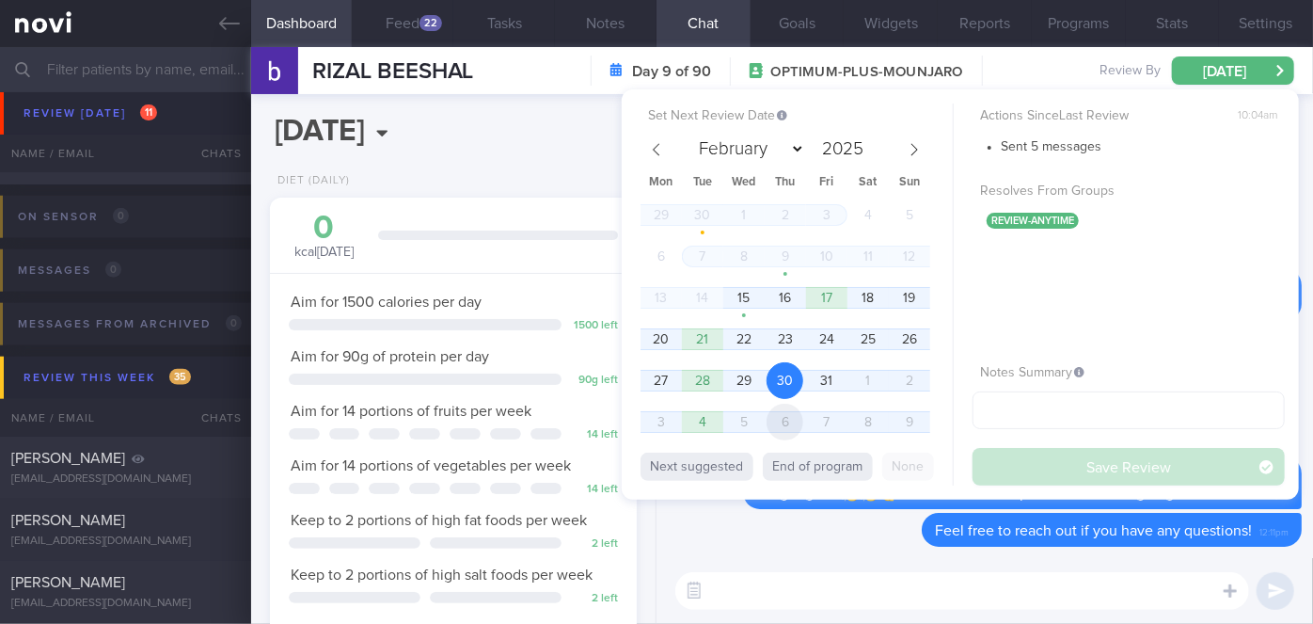
click at [785, 429] on span "6" at bounding box center [784, 421] width 37 height 37
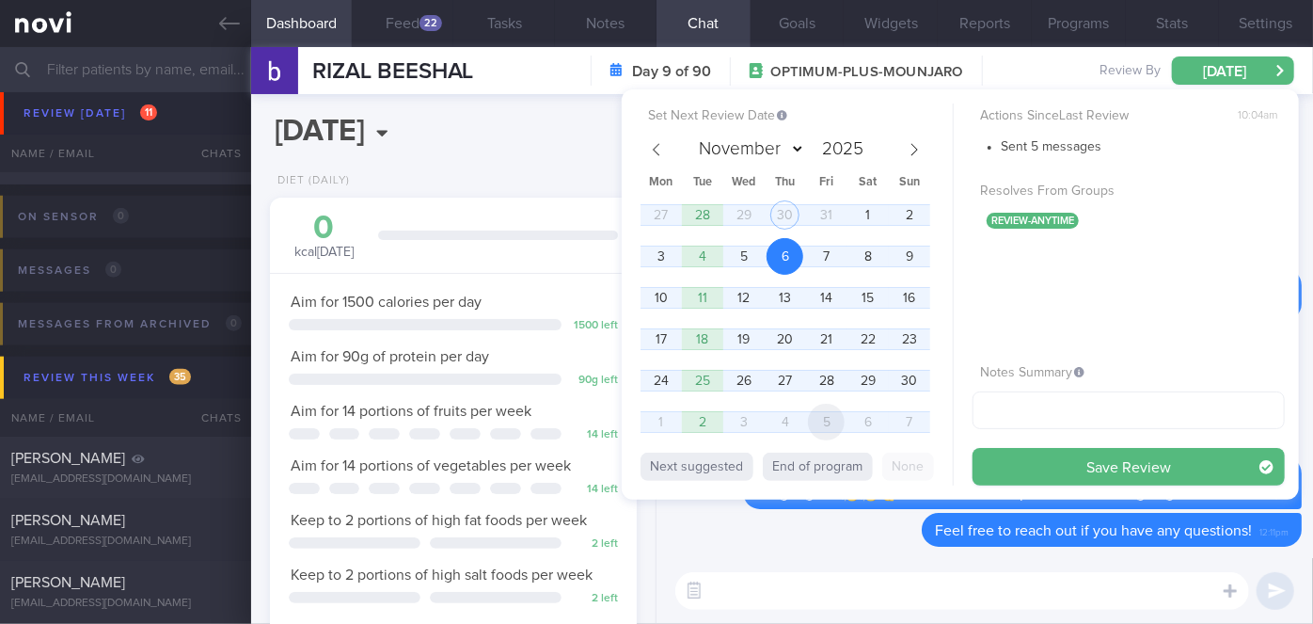
click at [818, 426] on span "5" at bounding box center [826, 421] width 37 height 37
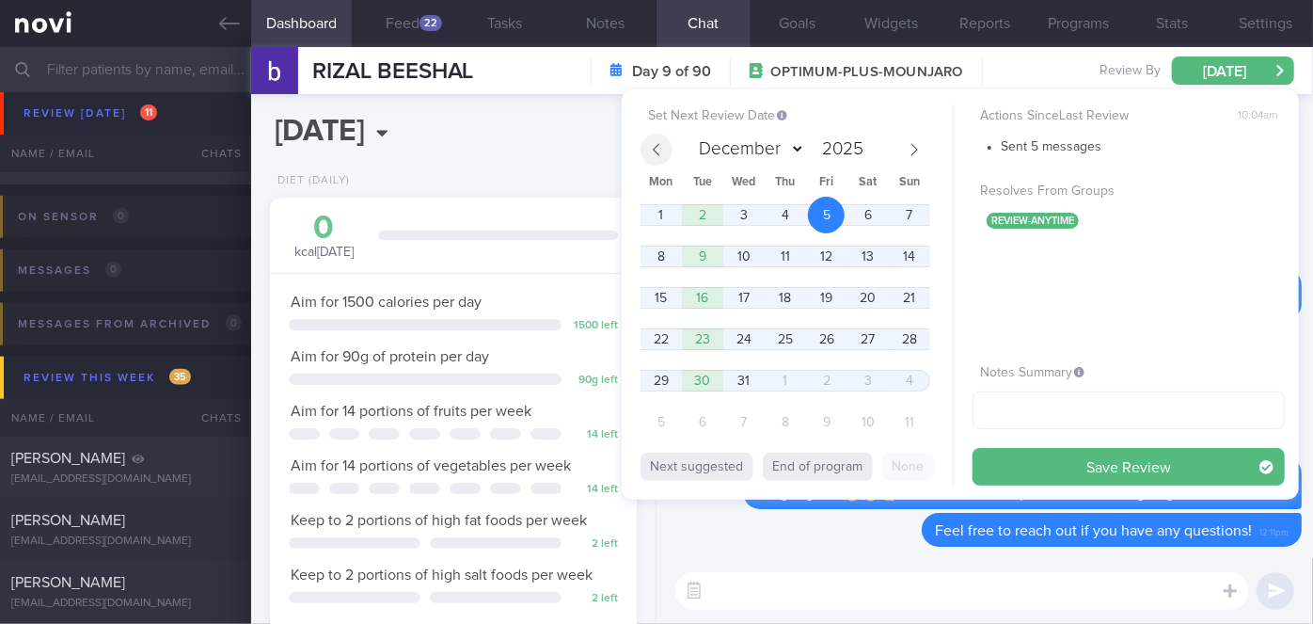
click at [656, 150] on icon at bounding box center [656, 149] width 13 height 13
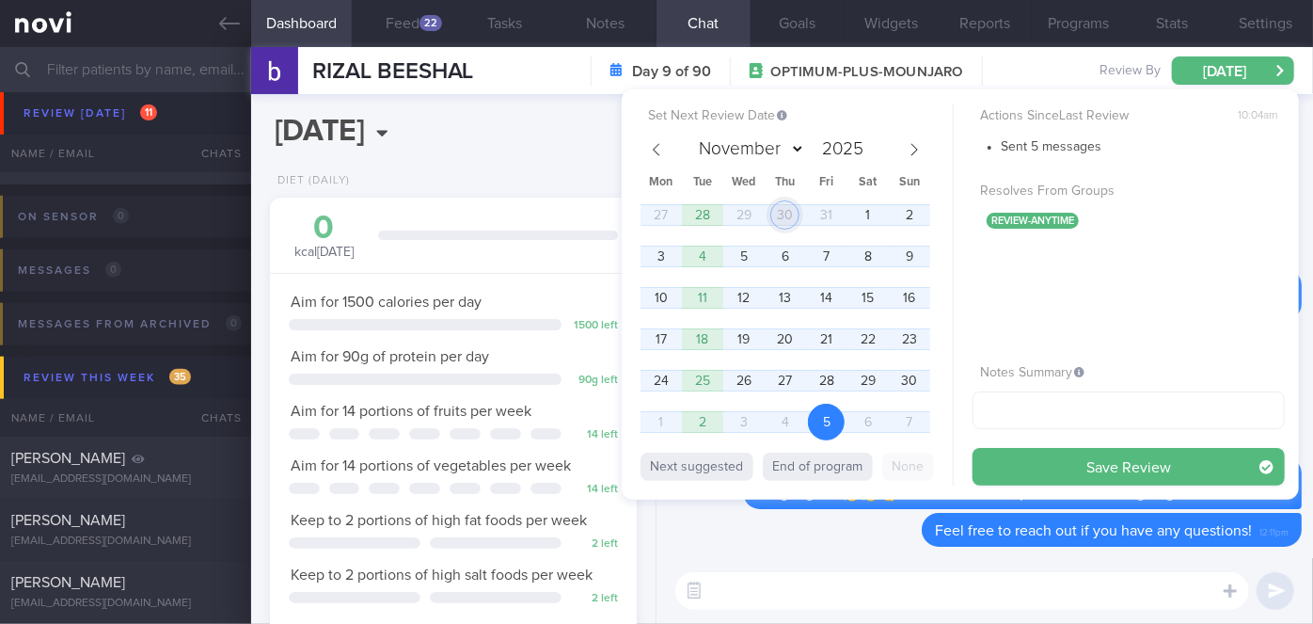
click at [788, 208] on span "30" at bounding box center [784, 215] width 37 height 37
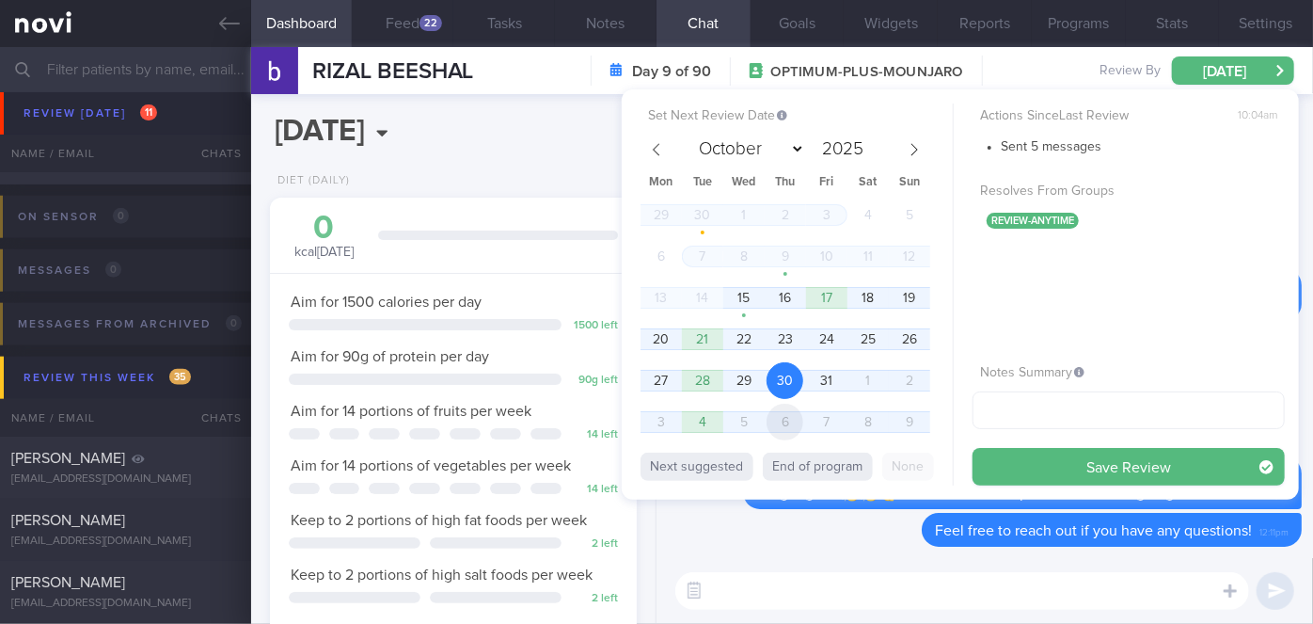
click at [798, 425] on span "6" at bounding box center [784, 421] width 37 height 37
select select "10"
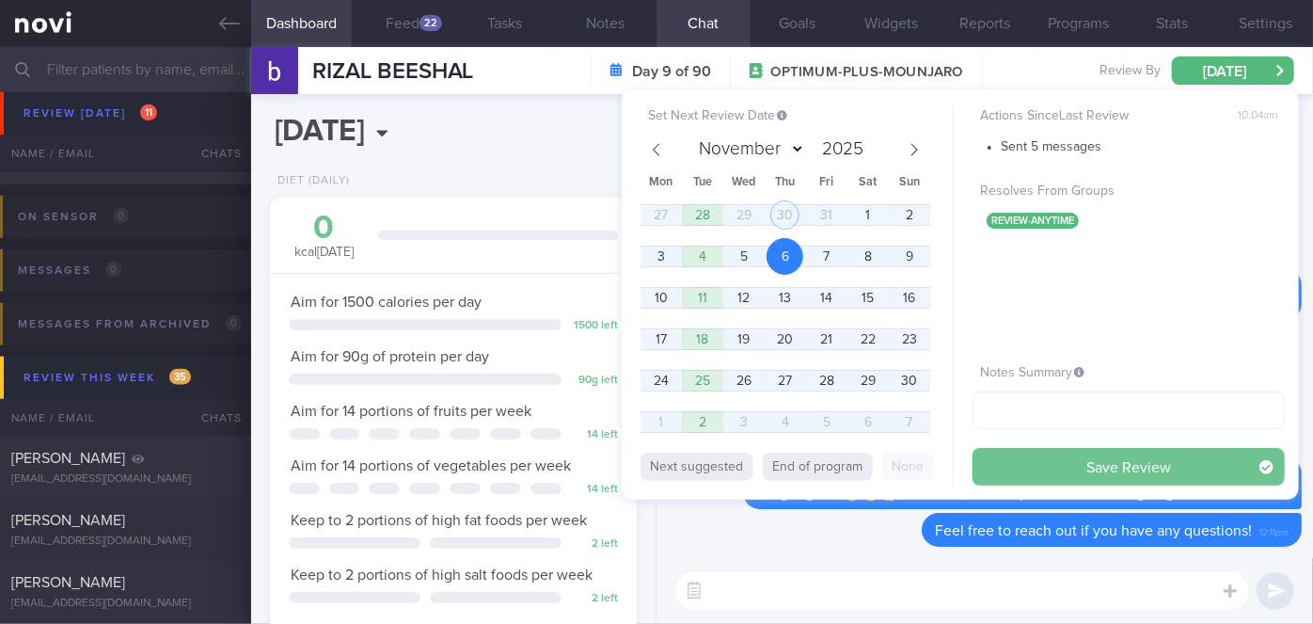
click at [997, 470] on button "Save Review" at bounding box center [1128, 467] width 312 height 38
